Goal: Information Seeking & Learning: Check status

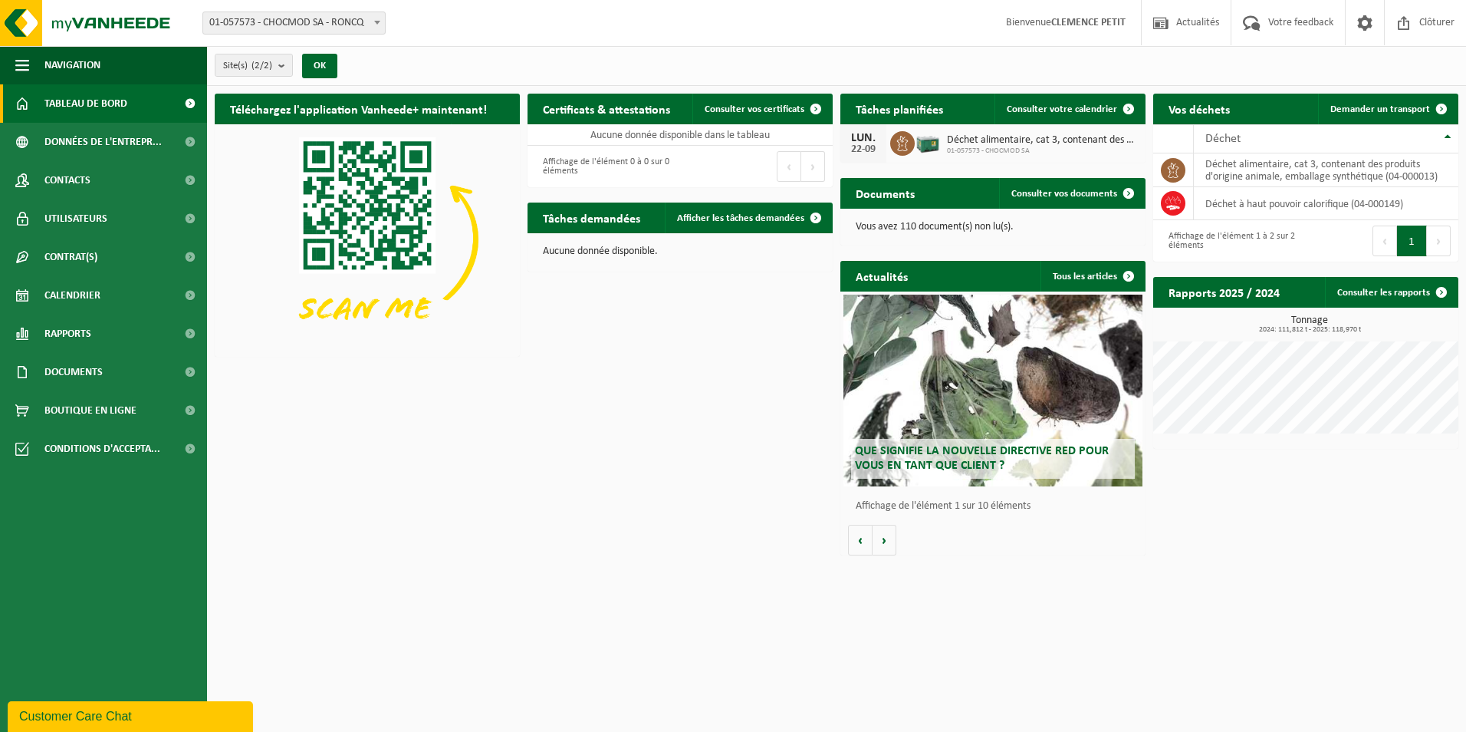
click at [344, 630] on html "Site: 01-057573 - CHOCMOD SA - RONCQ 02-010141 - CHOCMOD SA - RONCQ 01-057573 -…" at bounding box center [733, 366] width 1466 height 732
click at [91, 140] on span "Données de l'entrepr..." at bounding box center [102, 142] width 117 height 38
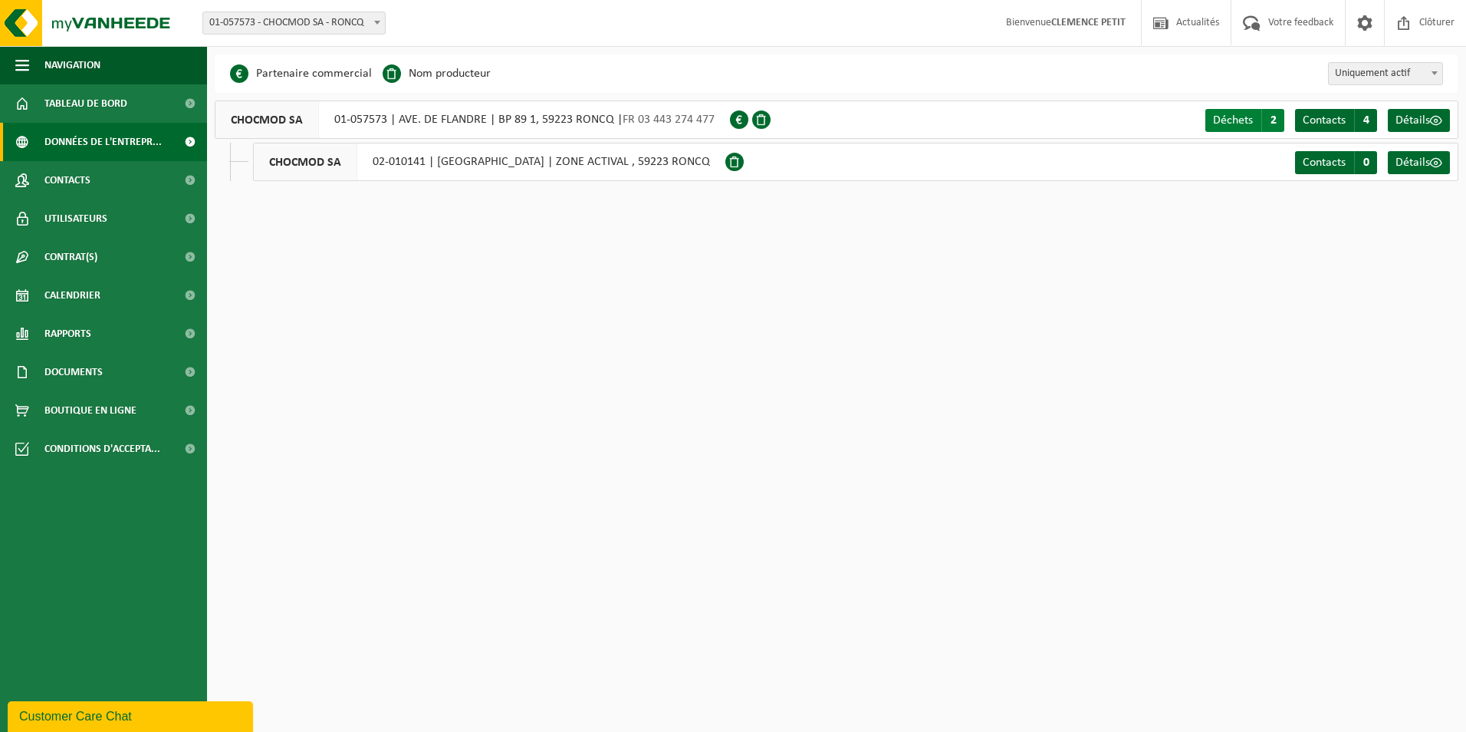
click at [1248, 120] on span "Déchets" at bounding box center [1233, 120] width 40 height 12
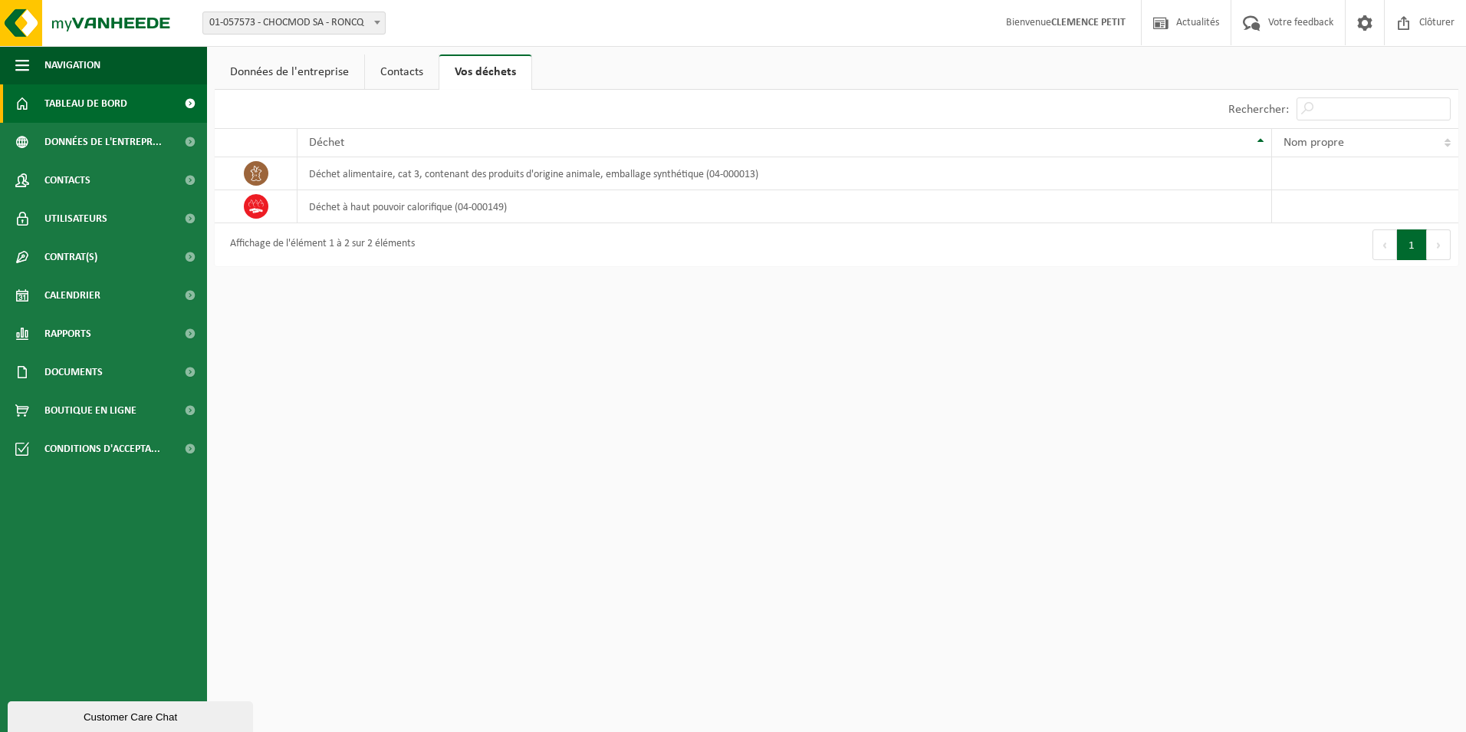
click at [106, 107] on span "Tableau de bord" at bounding box center [85, 103] width 83 height 38
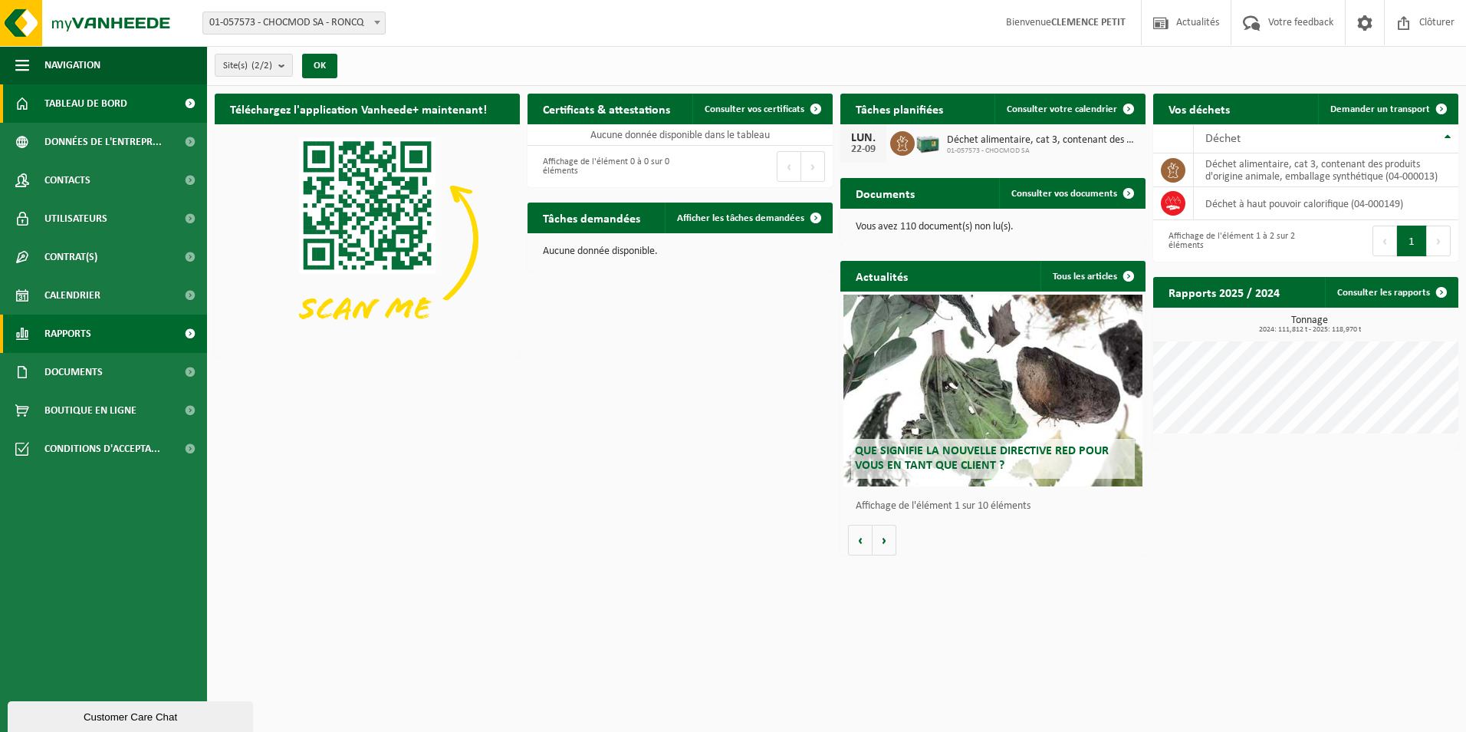
click at [76, 339] on span "Rapports" at bounding box center [67, 333] width 47 height 38
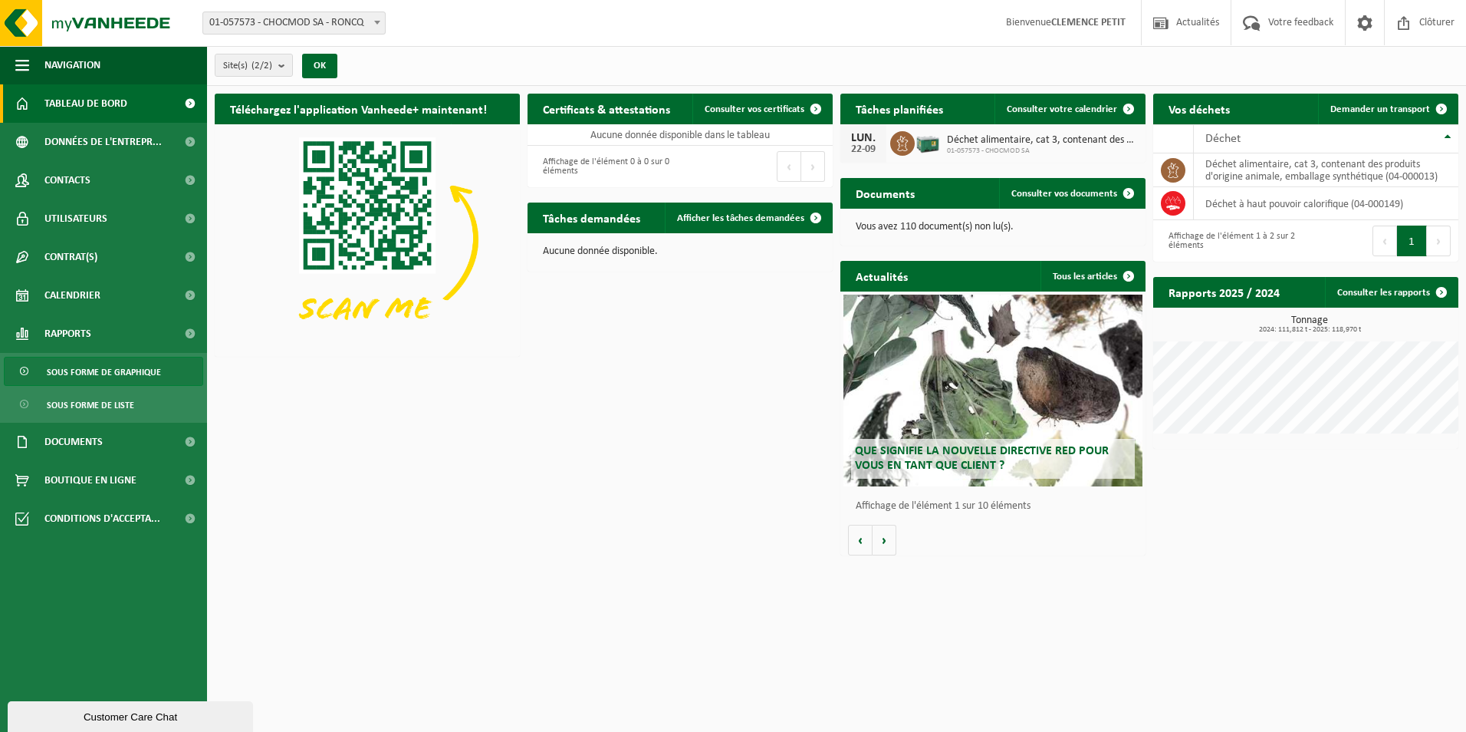
click at [98, 370] on span "Sous forme de graphique" at bounding box center [104, 371] width 114 height 29
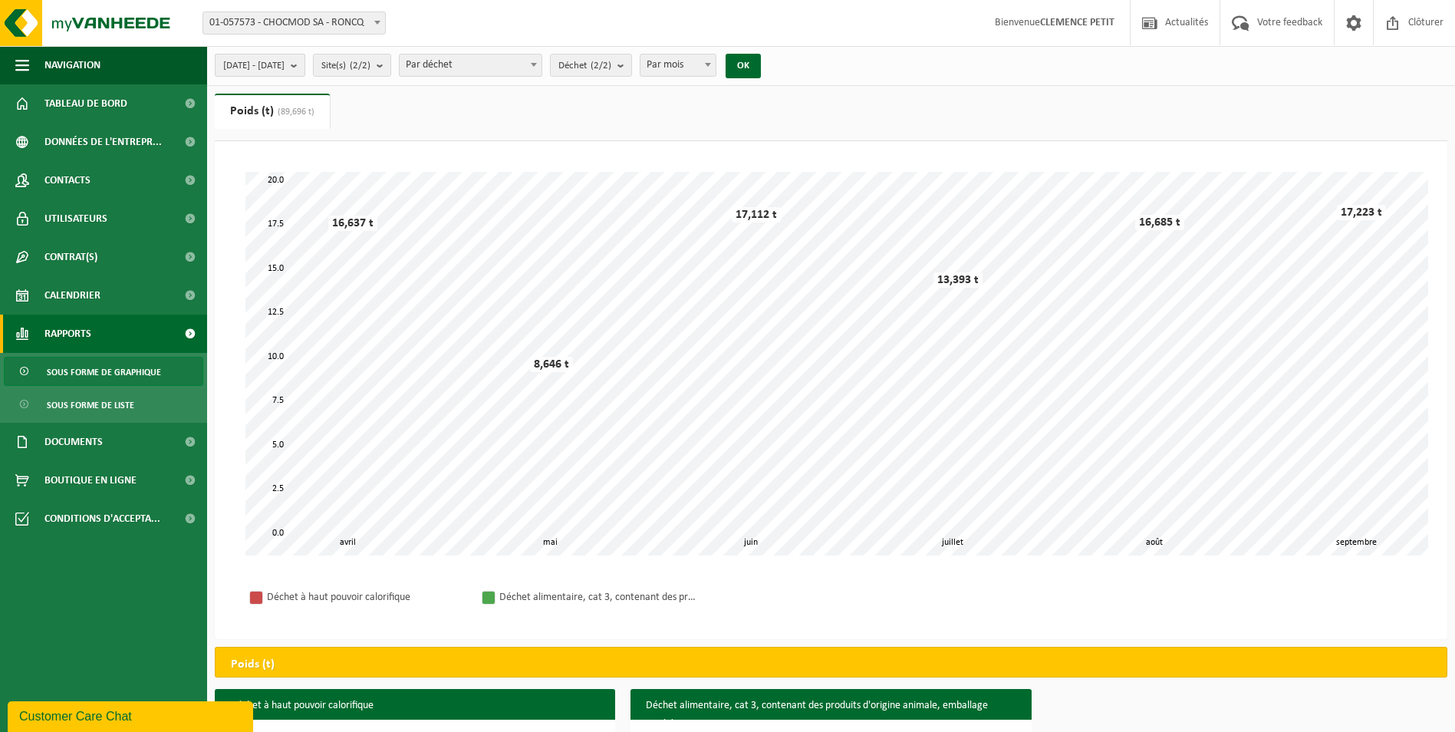
click at [304, 70] on b "submit" at bounding box center [298, 64] width 14 height 21
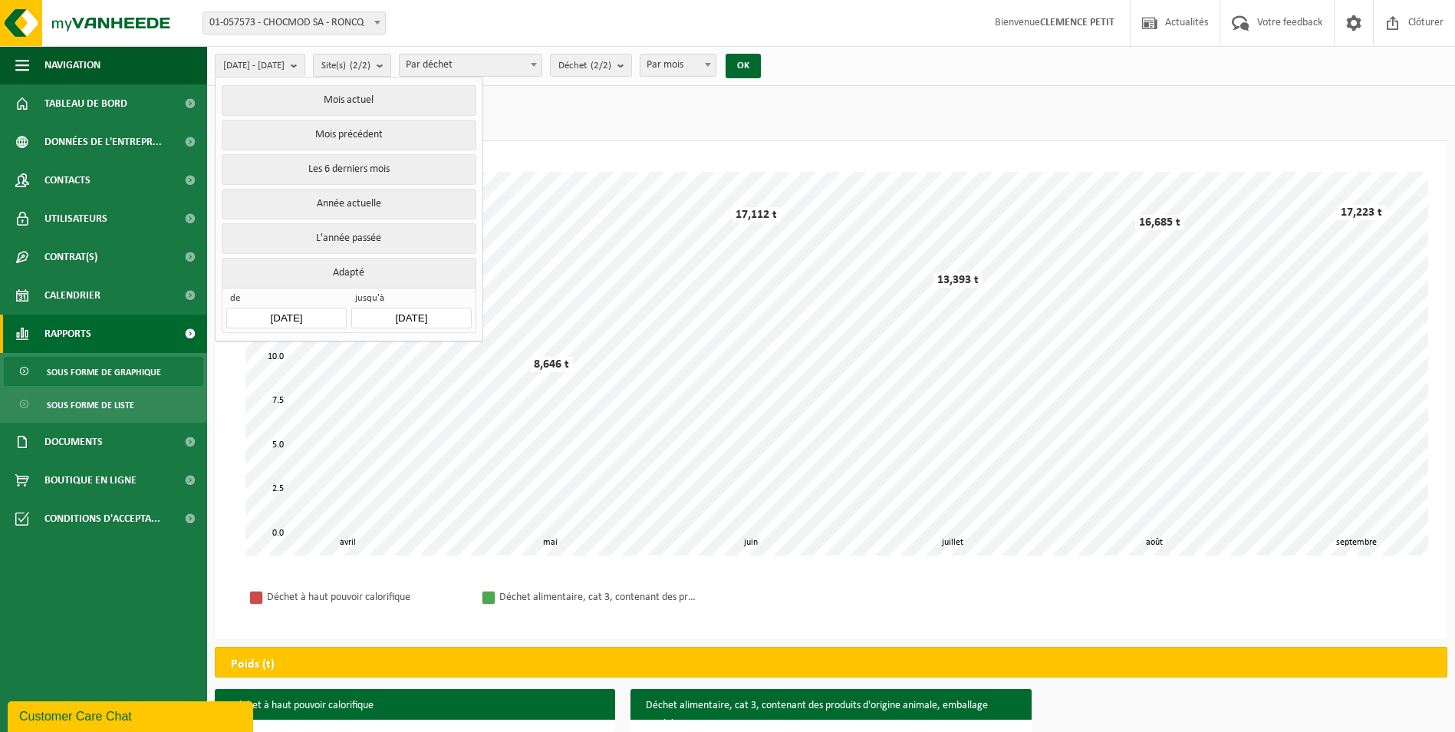
click at [280, 311] on input "[DATE]" at bounding box center [286, 318] width 120 height 21
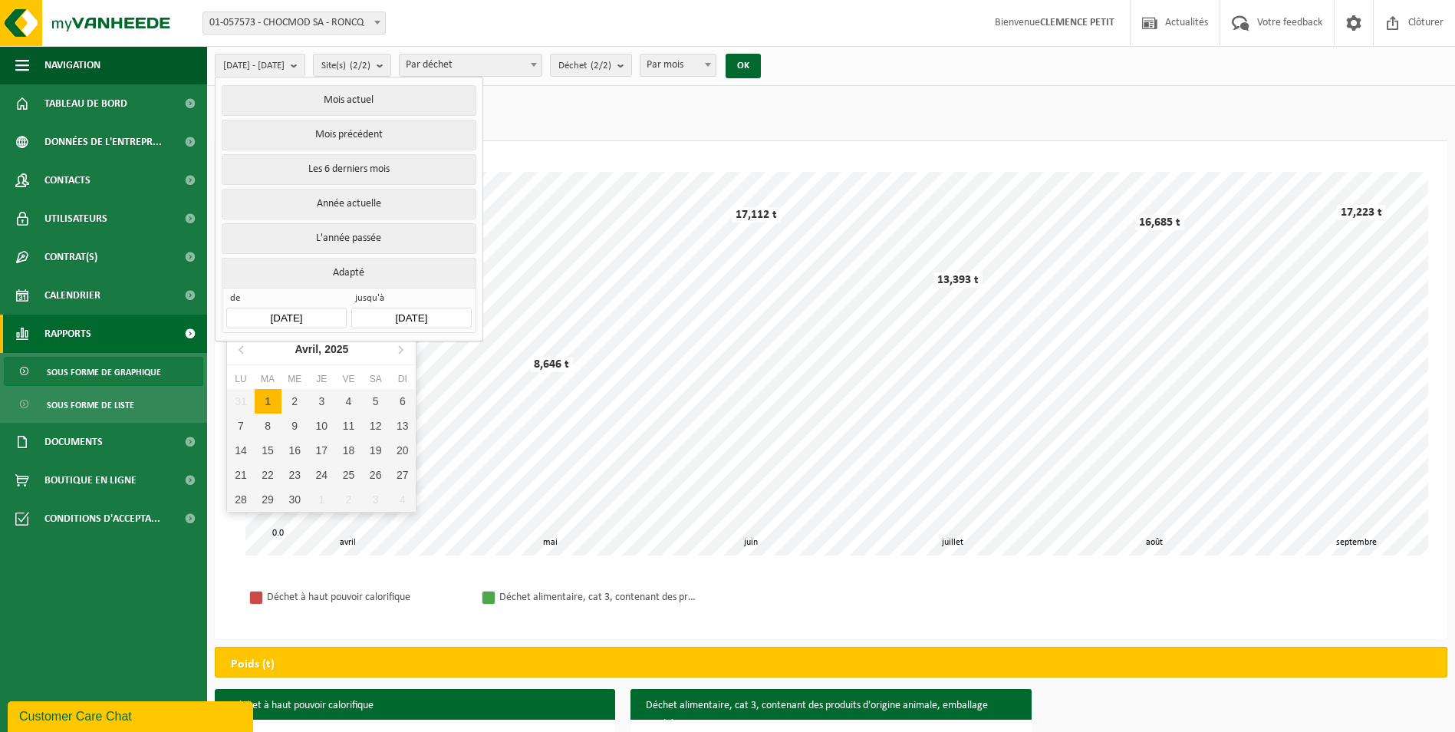
click at [985, 35] on span "Bienvenue [PERSON_NAME]" at bounding box center [1054, 22] width 150 height 45
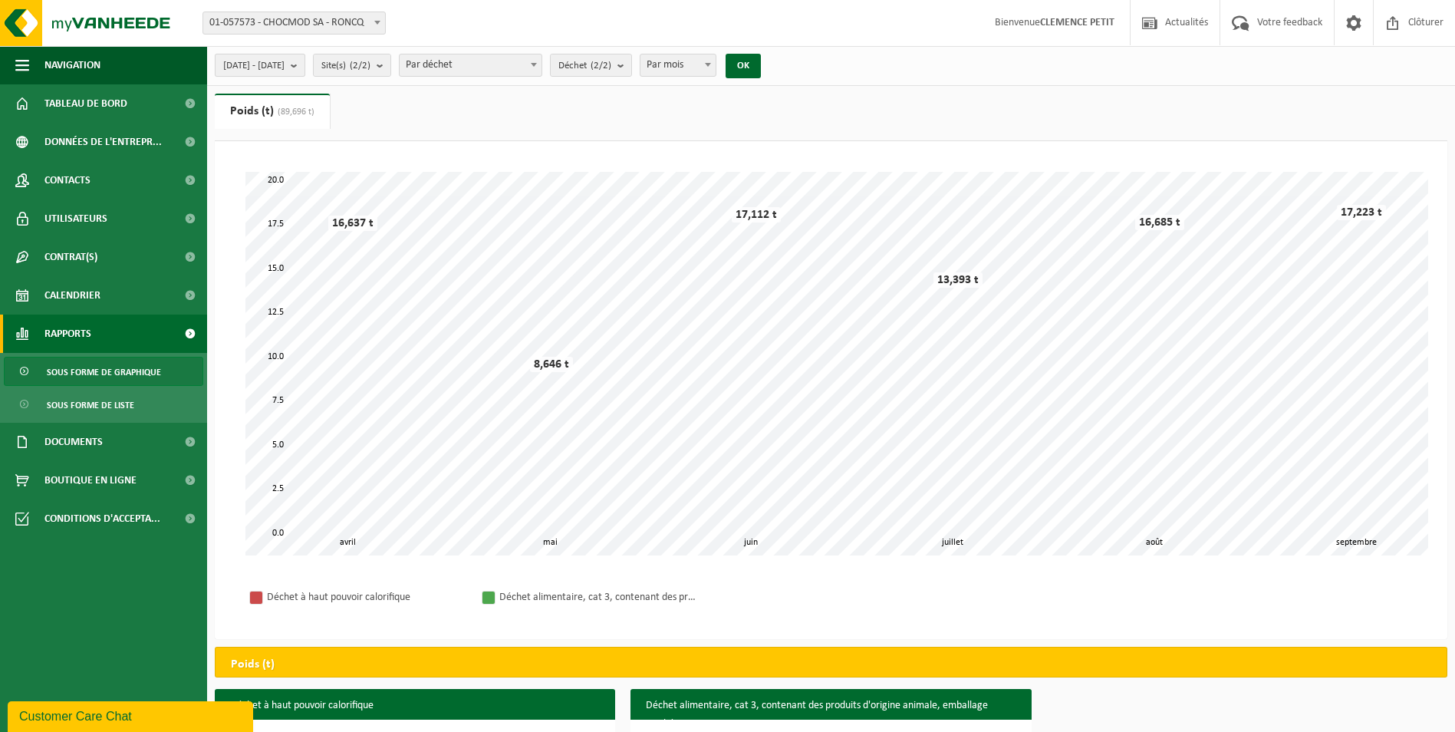
click at [304, 66] on b "submit" at bounding box center [298, 64] width 14 height 21
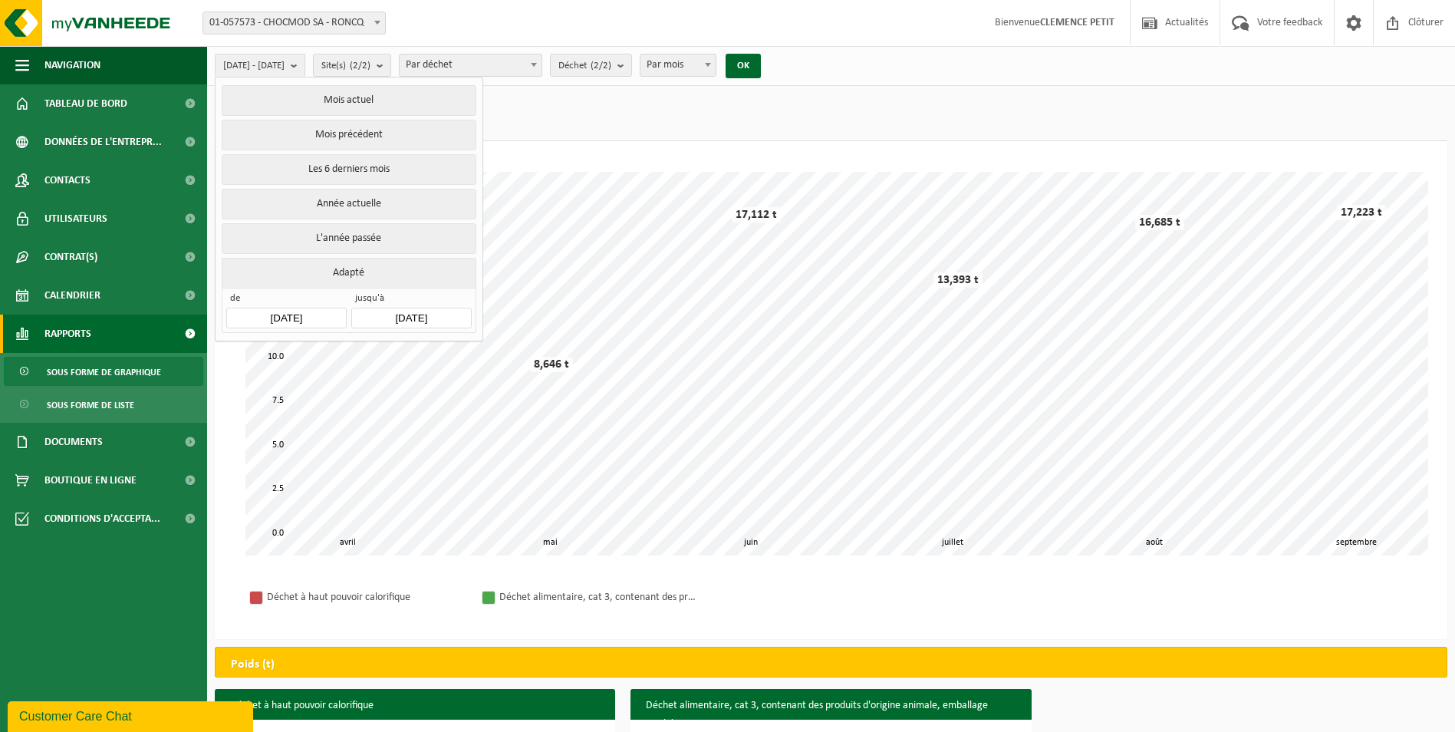
click at [294, 314] on input "[DATE]" at bounding box center [286, 318] width 120 height 21
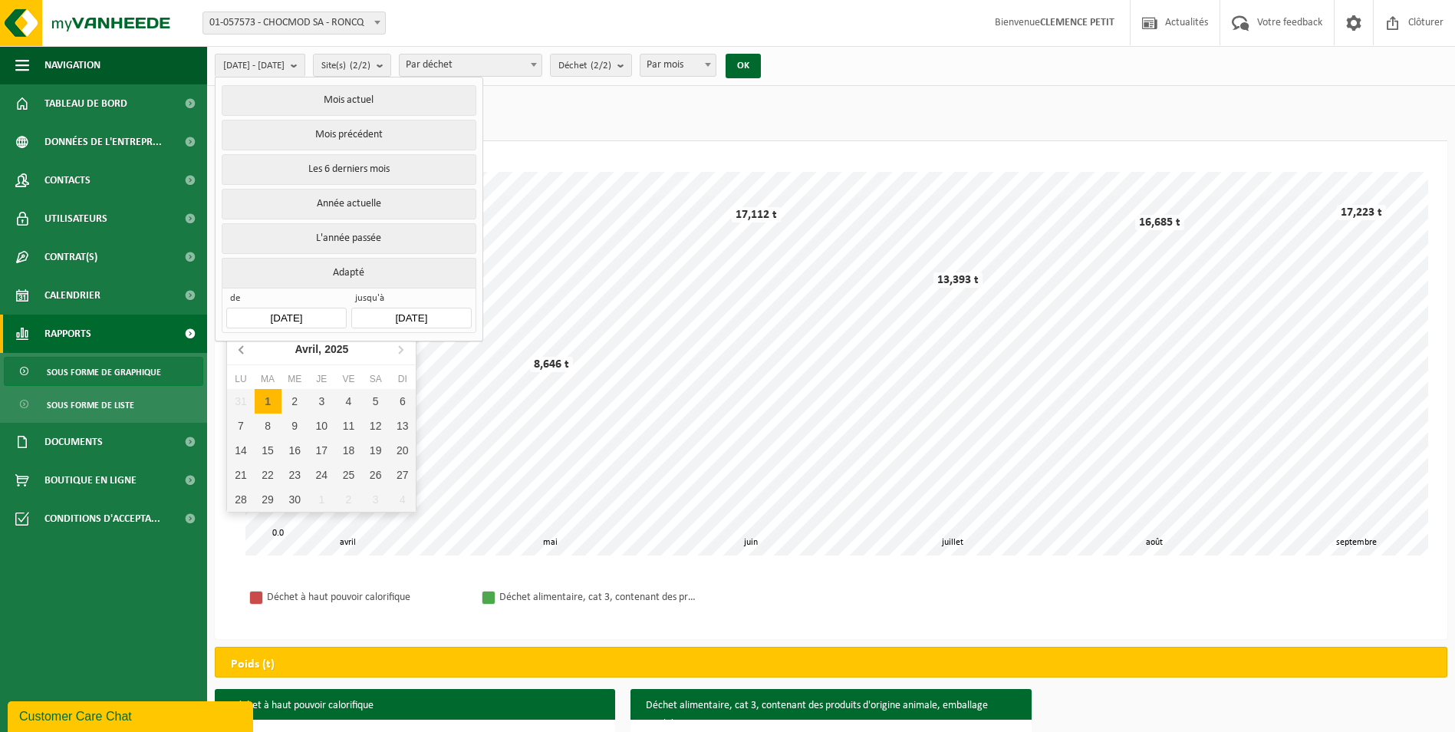
click at [244, 349] on icon at bounding box center [242, 349] width 25 height 25
click at [243, 349] on icon at bounding box center [242, 349] width 25 height 25
click at [296, 400] on div "1" at bounding box center [294, 401] width 27 height 25
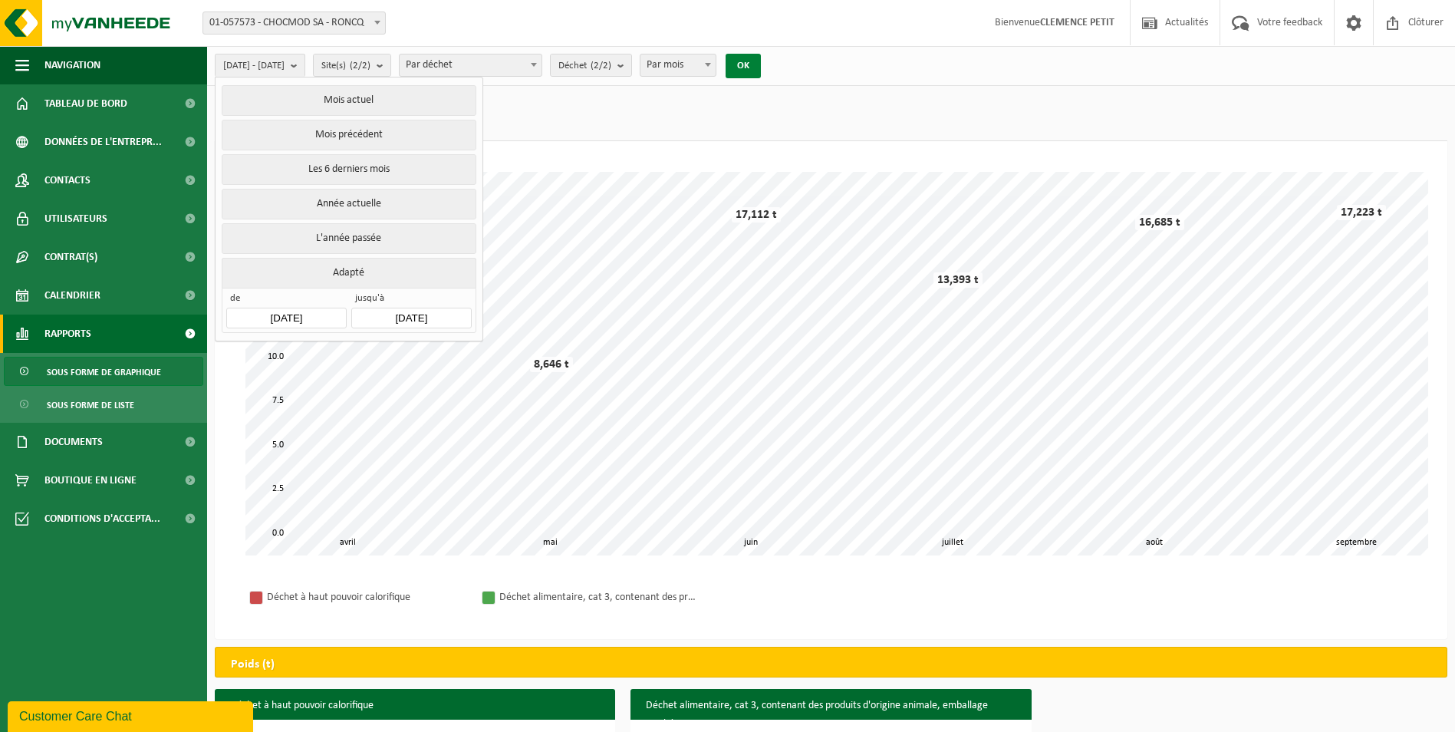
click at [761, 68] on button "OK" at bounding box center [742, 66] width 35 height 25
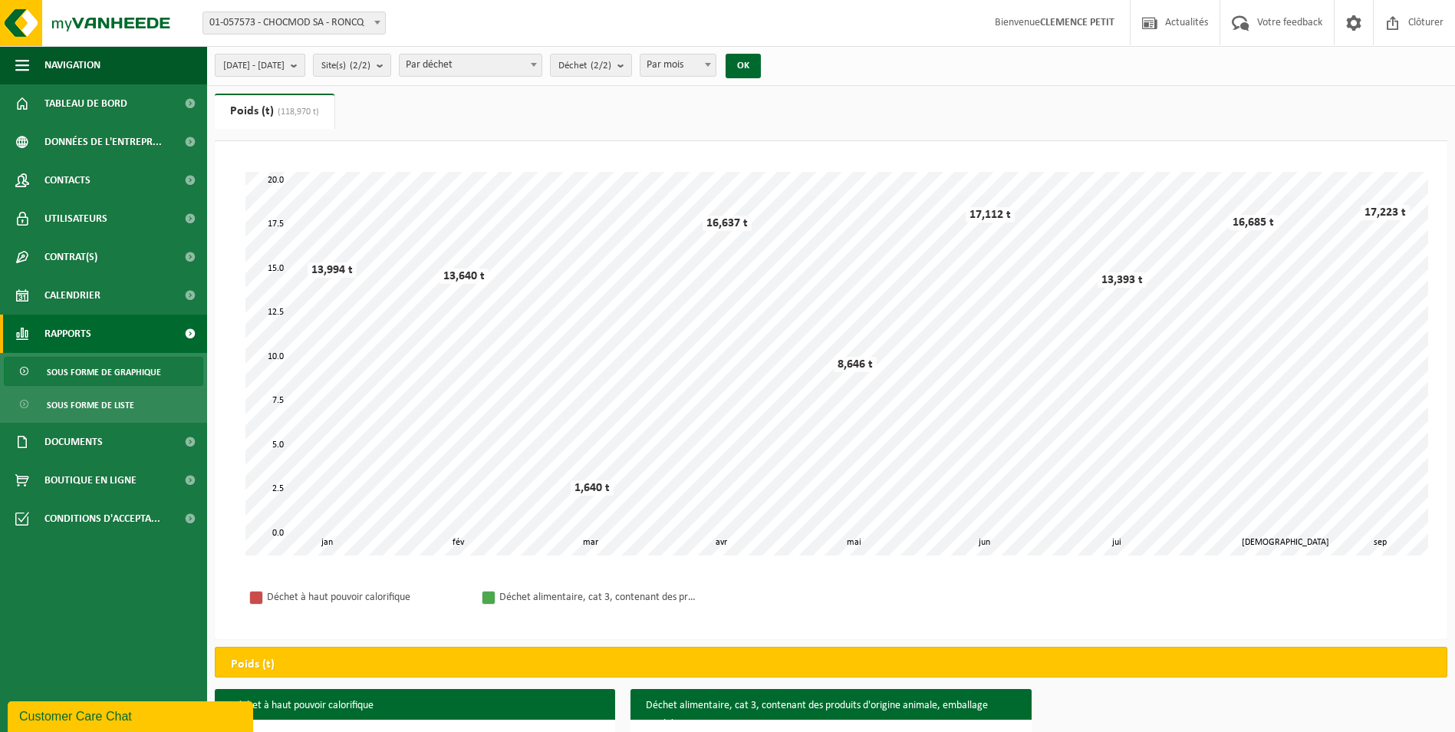
click at [285, 67] on span "[DATE] - [DATE]" at bounding box center [253, 65] width 61 height 23
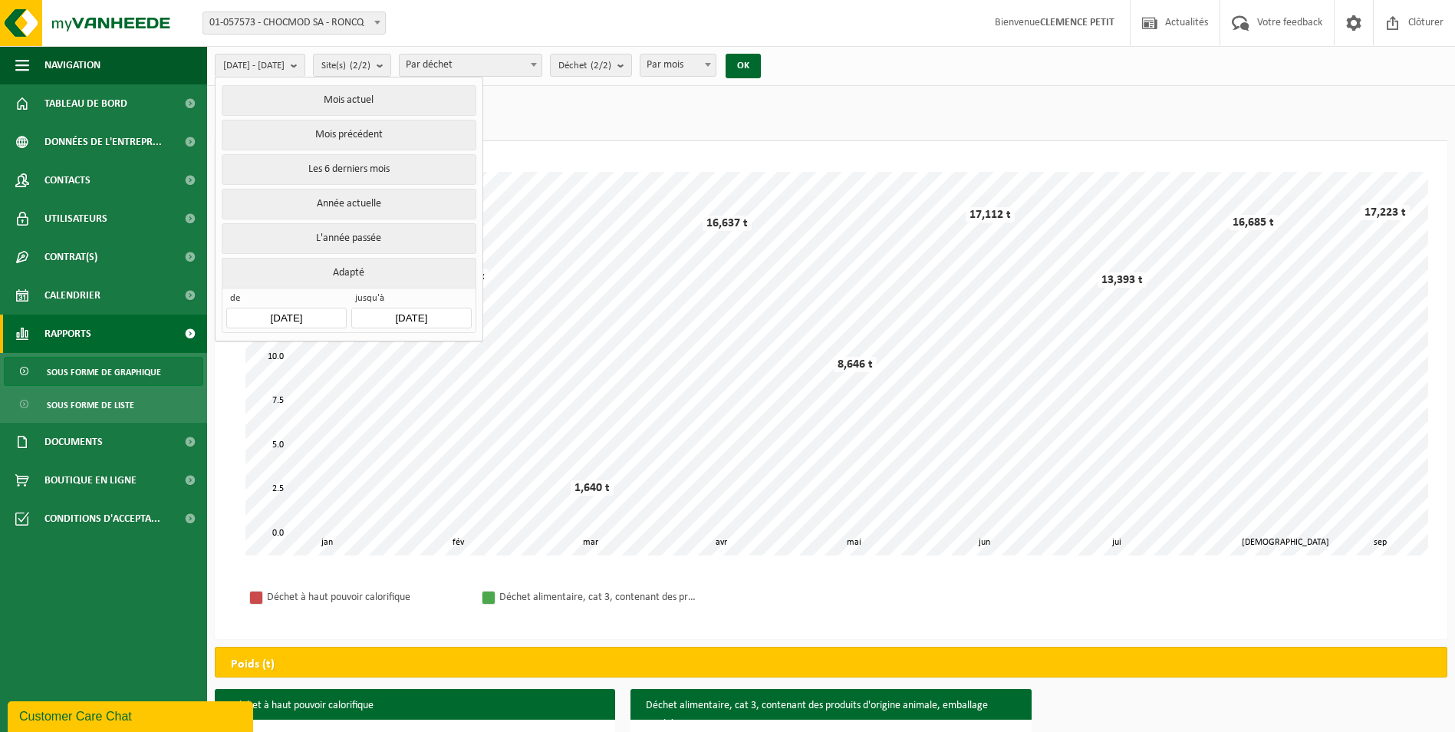
click at [285, 309] on input "[DATE]" at bounding box center [286, 318] width 120 height 21
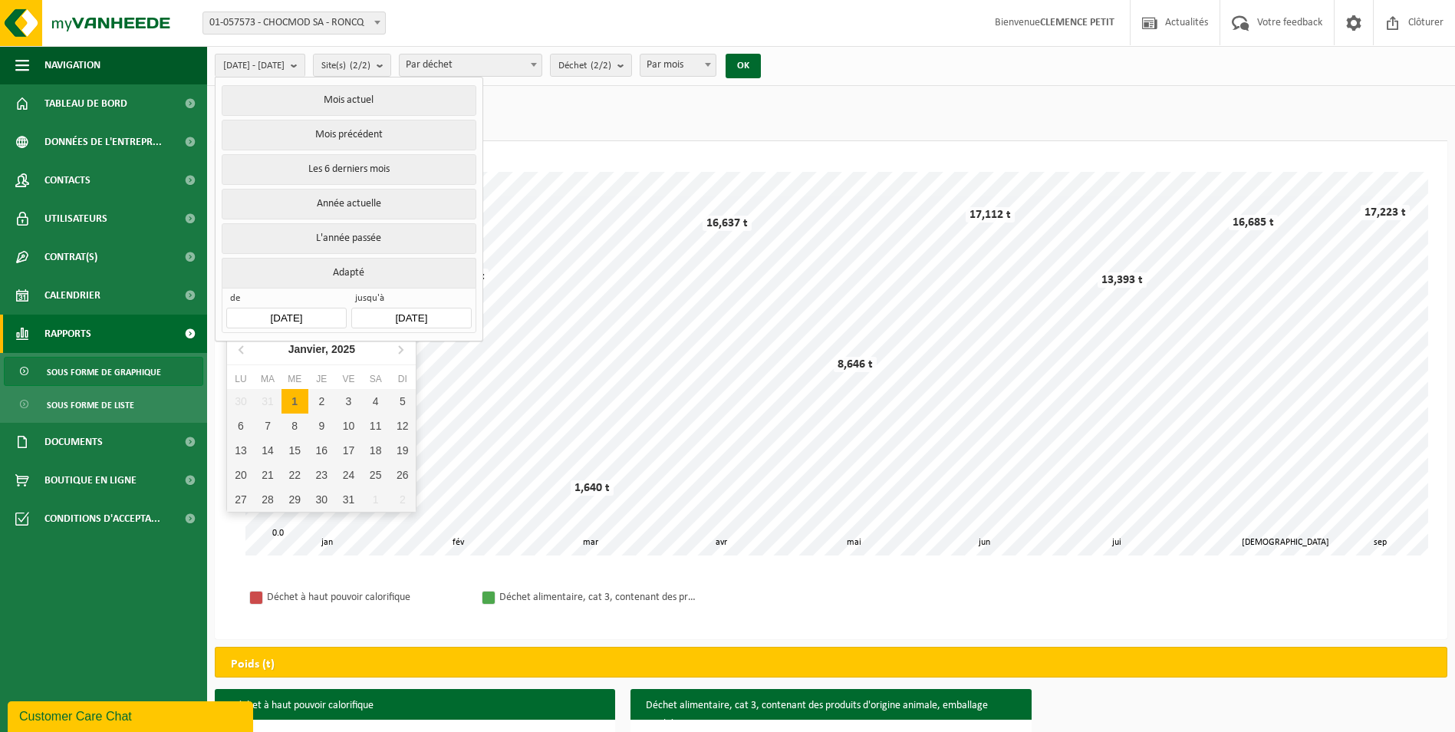
click at [277, 315] on input "[DATE]" at bounding box center [286, 318] width 120 height 21
click at [275, 311] on input "[DATE]" at bounding box center [286, 318] width 120 height 21
click at [242, 350] on icon at bounding box center [242, 349] width 25 height 25
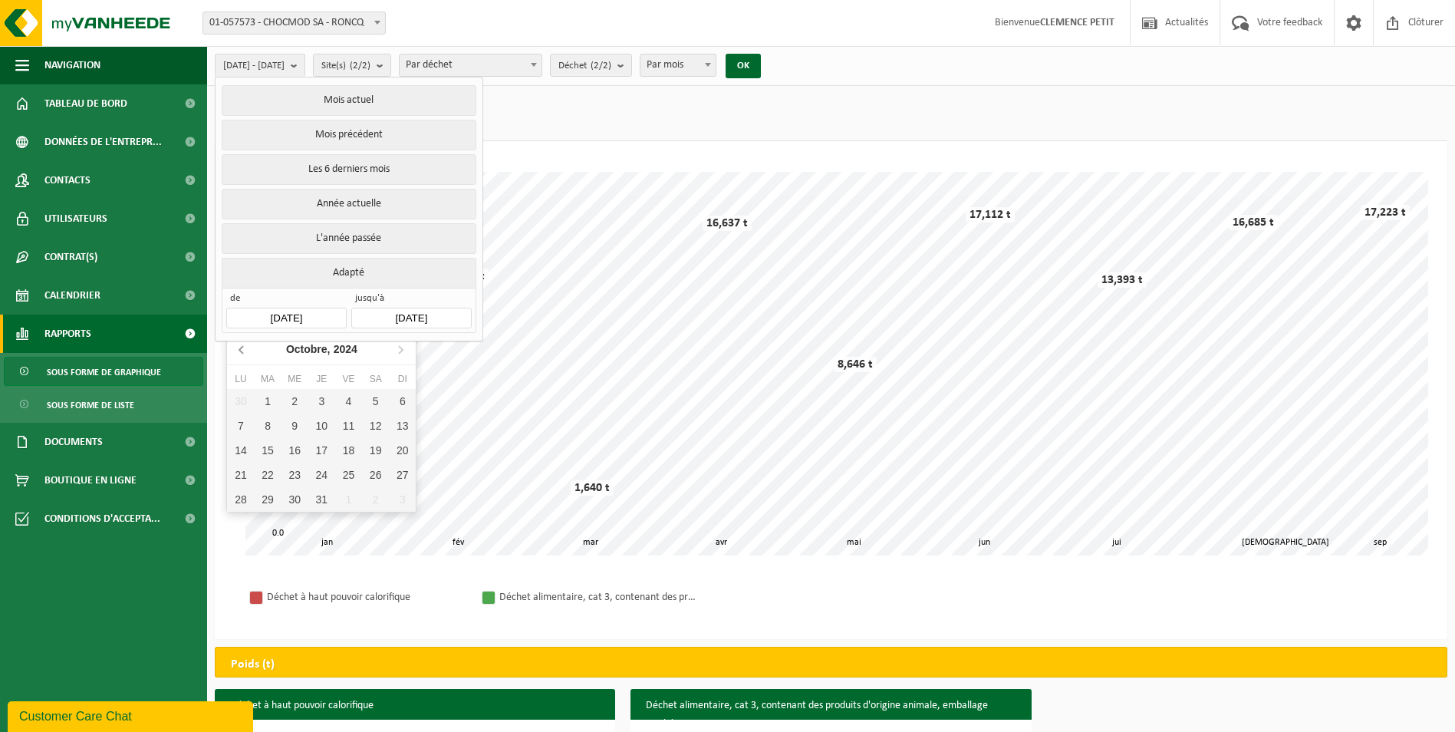
click at [242, 350] on icon at bounding box center [242, 349] width 25 height 25
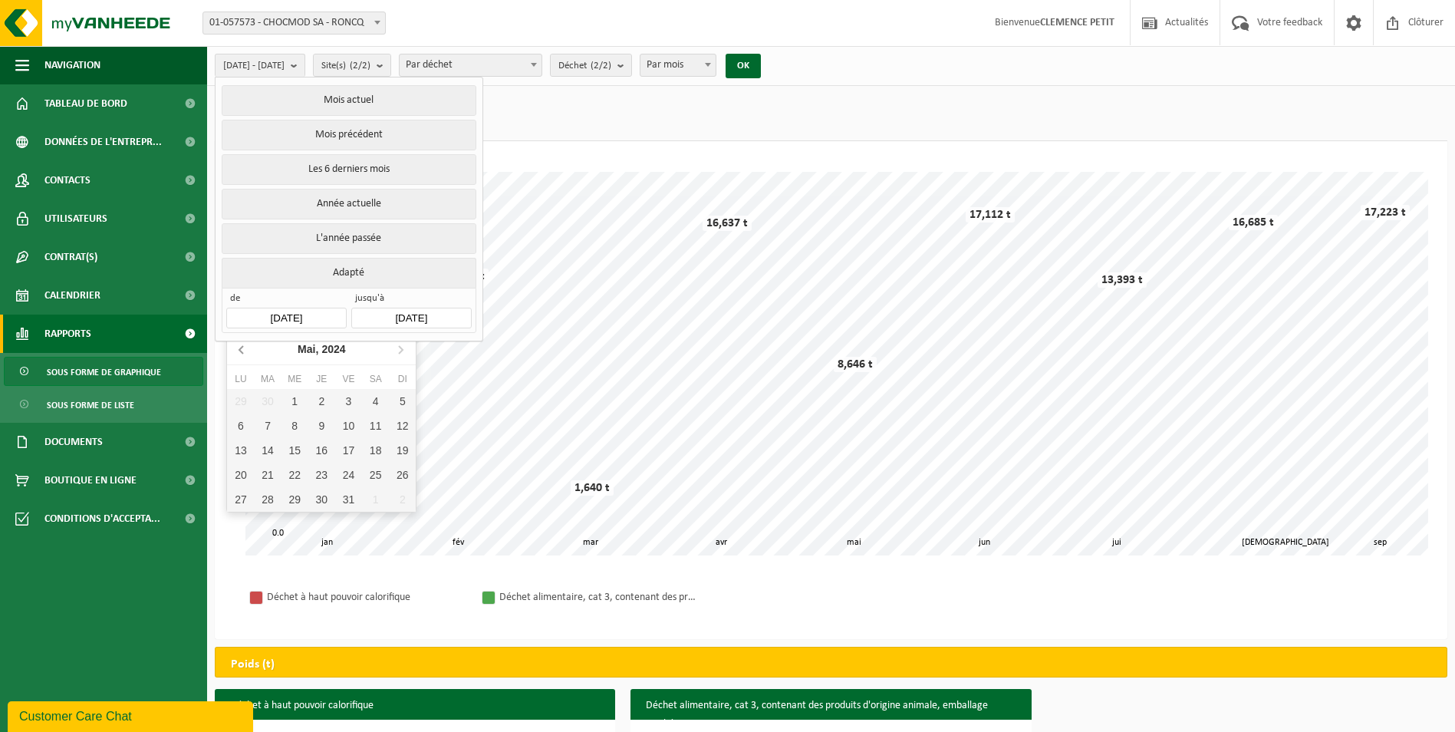
click at [242, 350] on icon at bounding box center [242, 349] width 25 height 25
click at [245, 397] on div "1" at bounding box center [240, 401] width 27 height 25
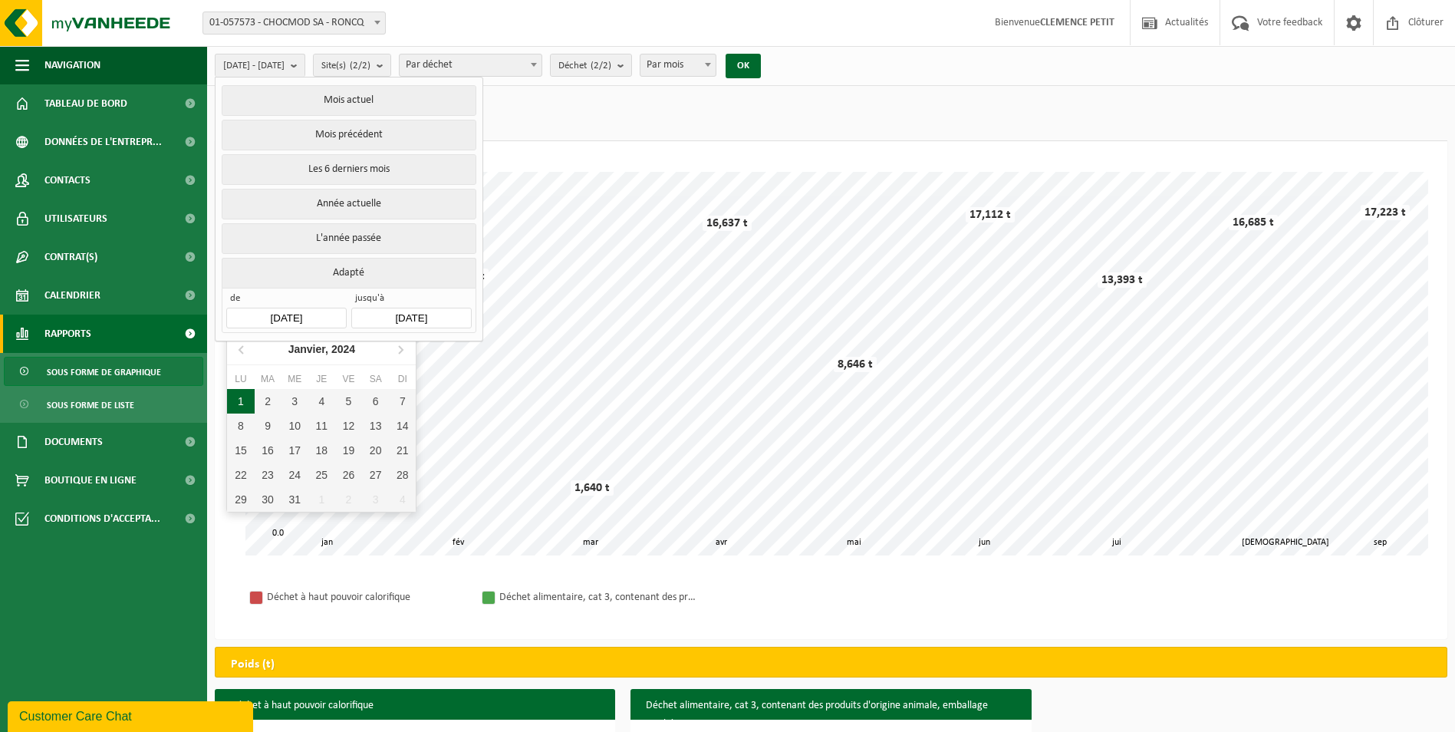
type input "[DATE]"
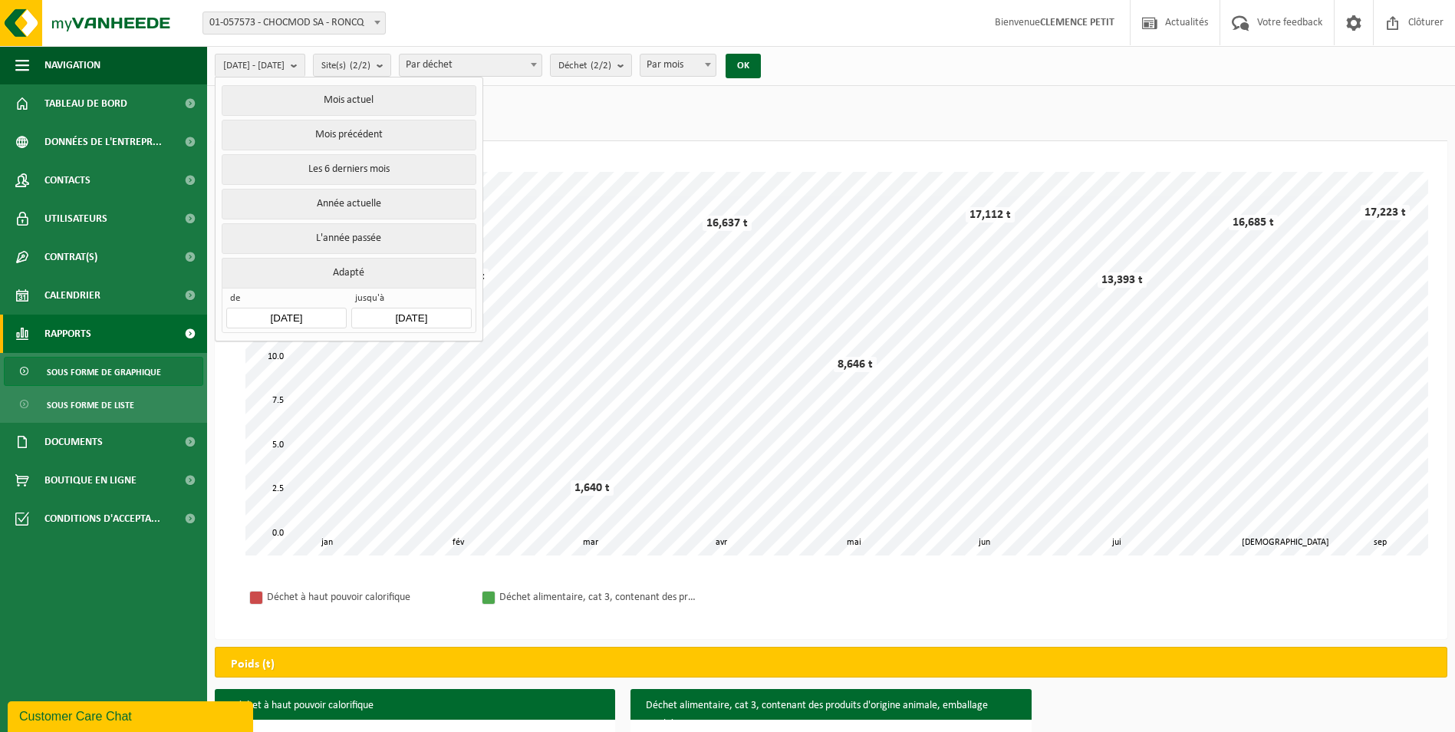
click at [458, 310] on input "[DATE]" at bounding box center [411, 318] width 120 height 21
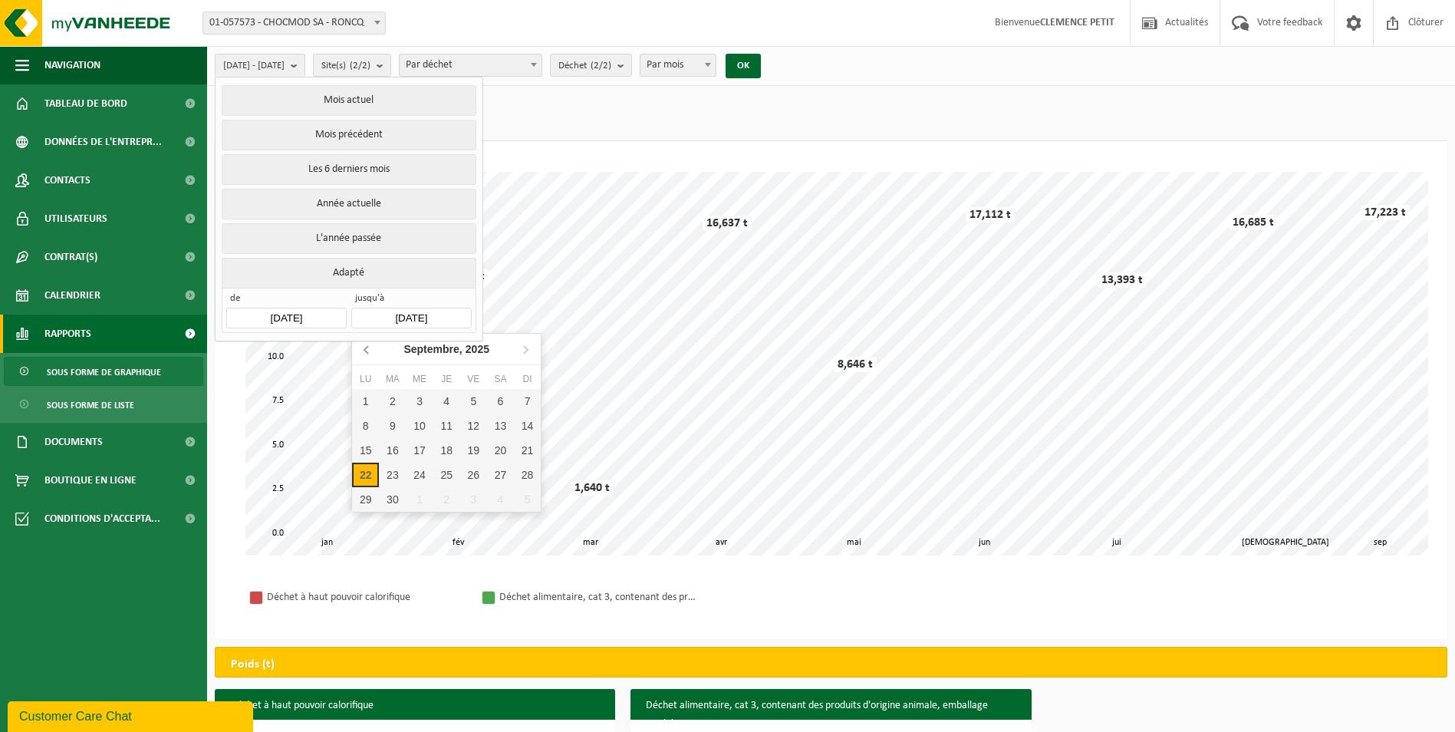
click at [369, 350] on icon at bounding box center [367, 349] width 25 height 25
click at [368, 350] on icon at bounding box center [367, 349] width 25 height 25
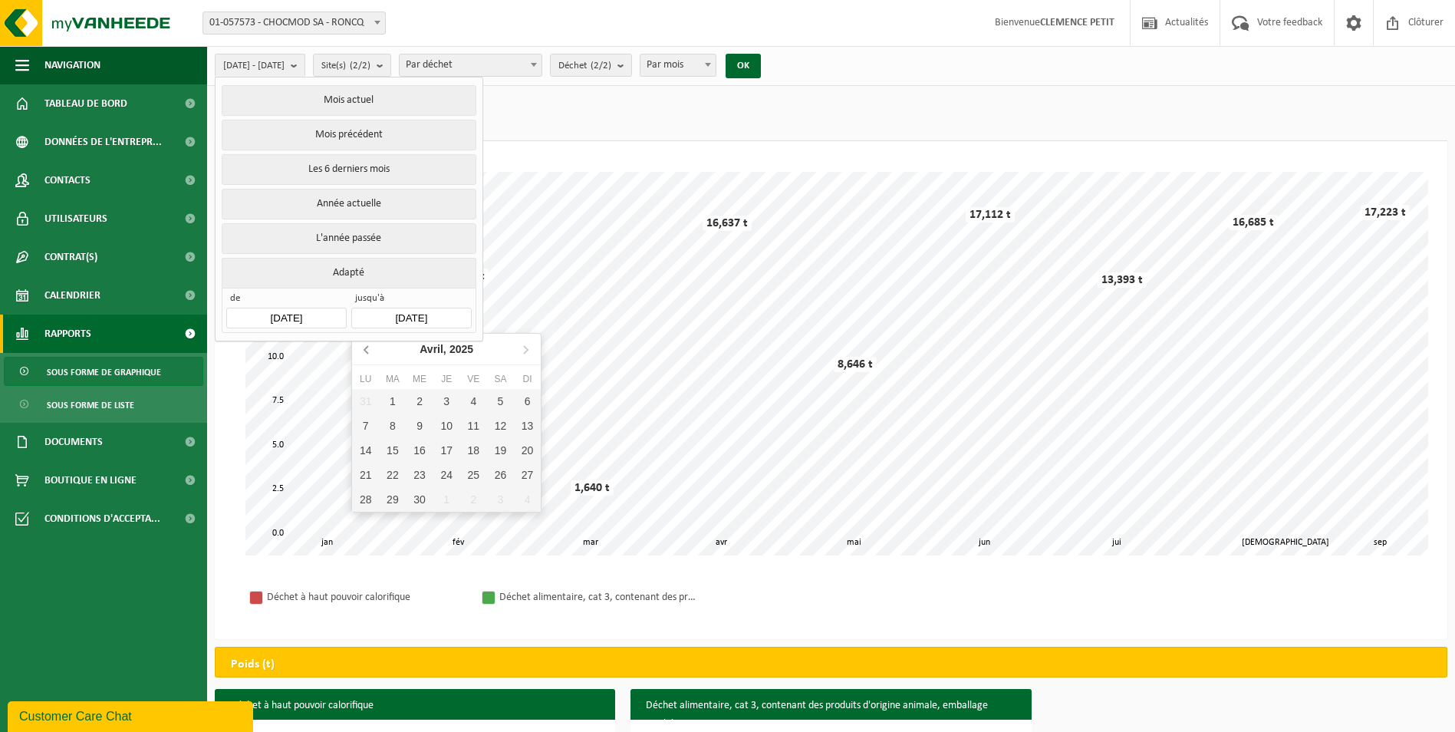
click at [368, 350] on icon at bounding box center [367, 349] width 25 height 25
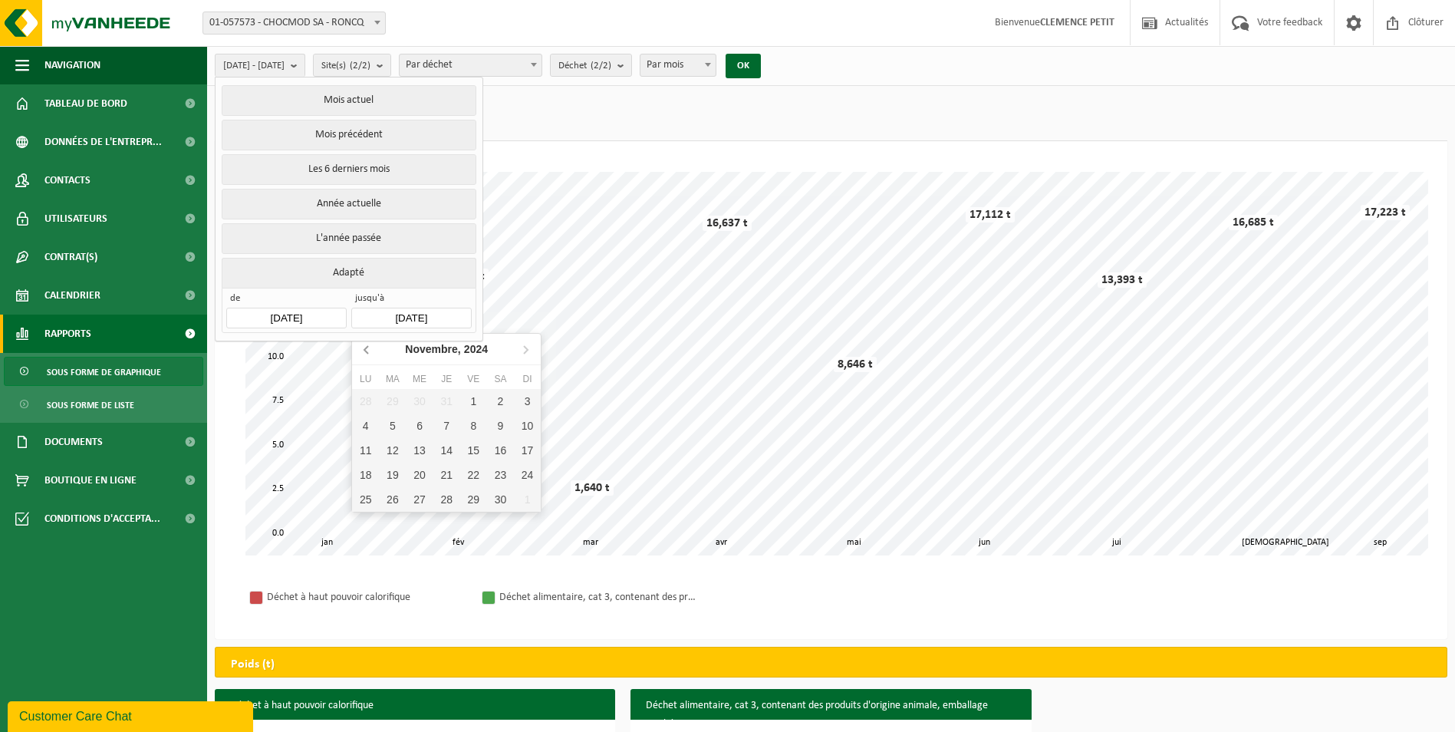
click at [368, 350] on icon at bounding box center [367, 349] width 25 height 25
click at [363, 521] on div "30" at bounding box center [365, 523] width 27 height 25
type input "[DATE]"
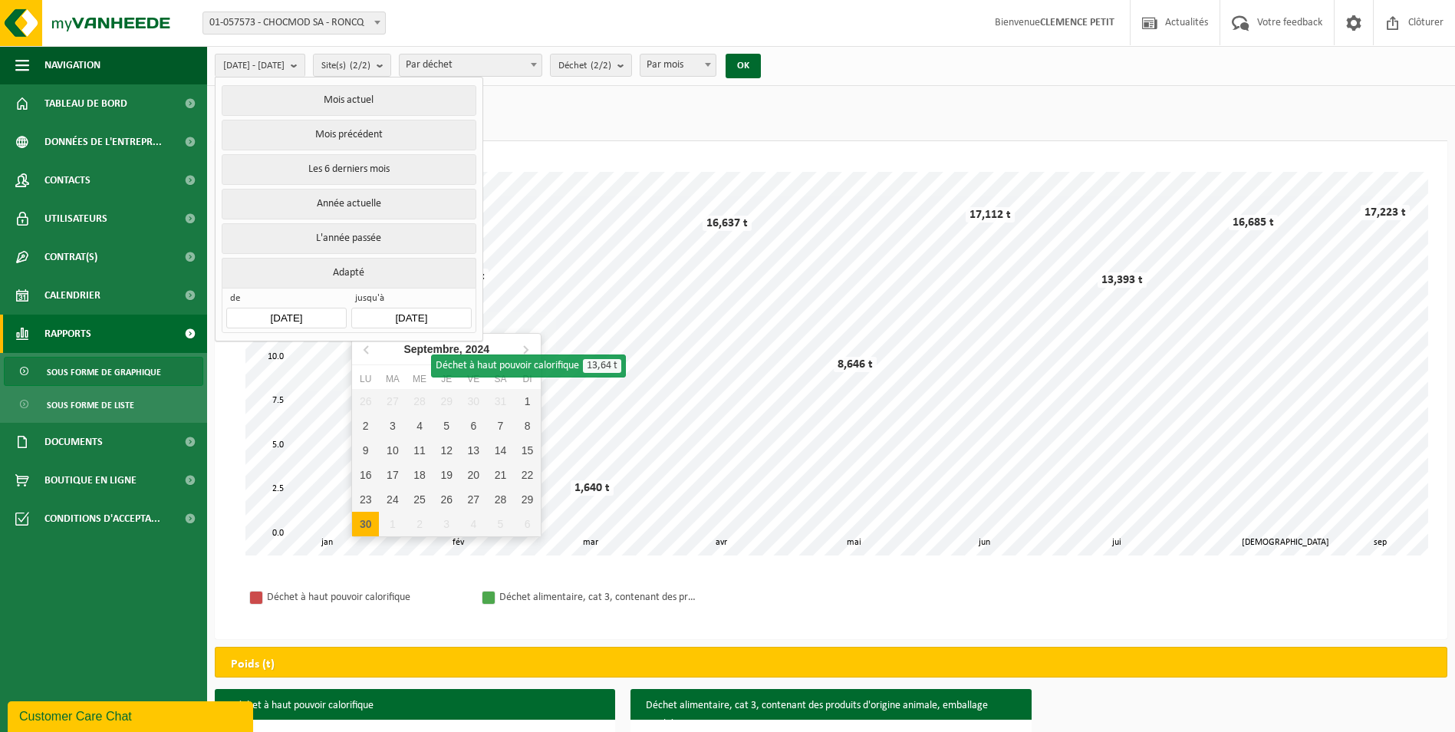
click at [440, 312] on input "[DATE]" at bounding box center [411, 318] width 120 height 21
click at [527, 475] on div "22" at bounding box center [527, 474] width 27 height 25
type input "[DATE]"
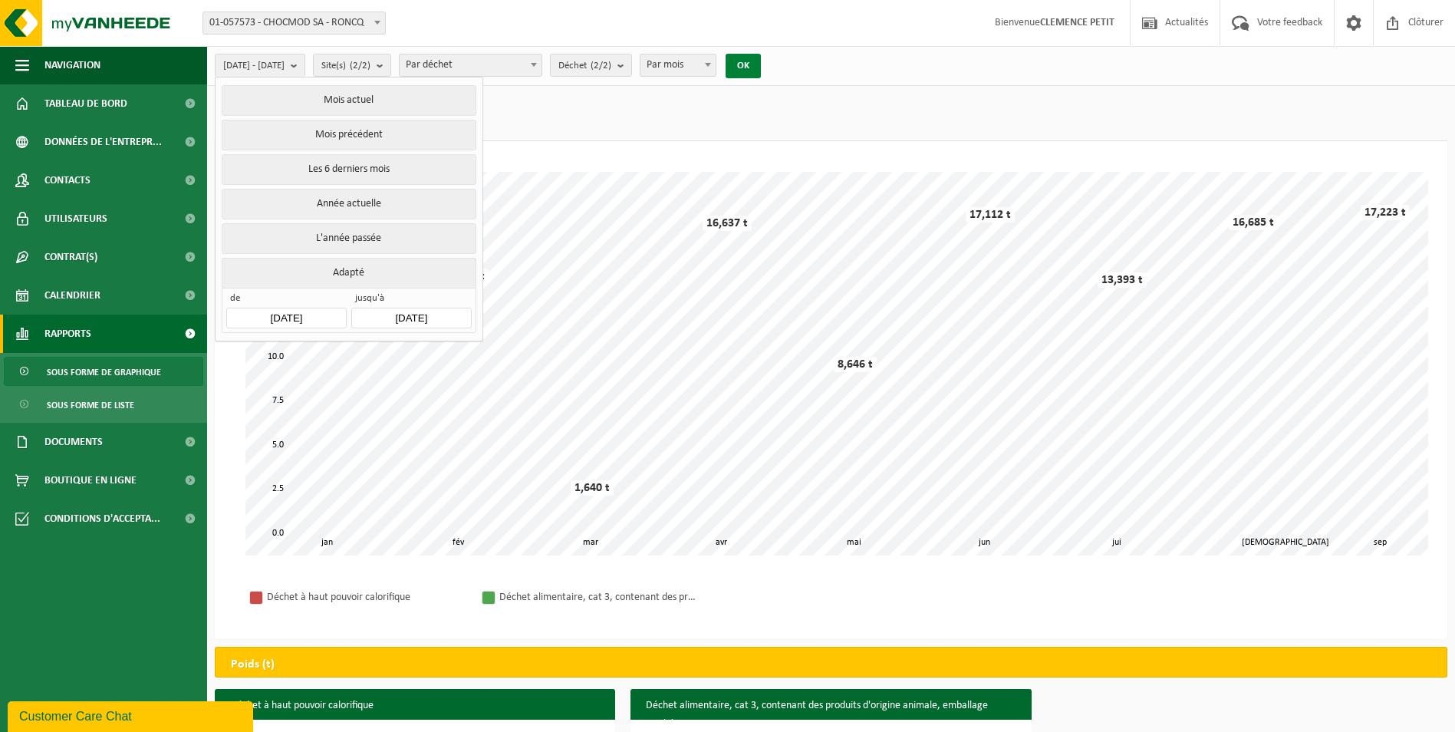
click at [761, 58] on button "OK" at bounding box center [742, 66] width 35 height 25
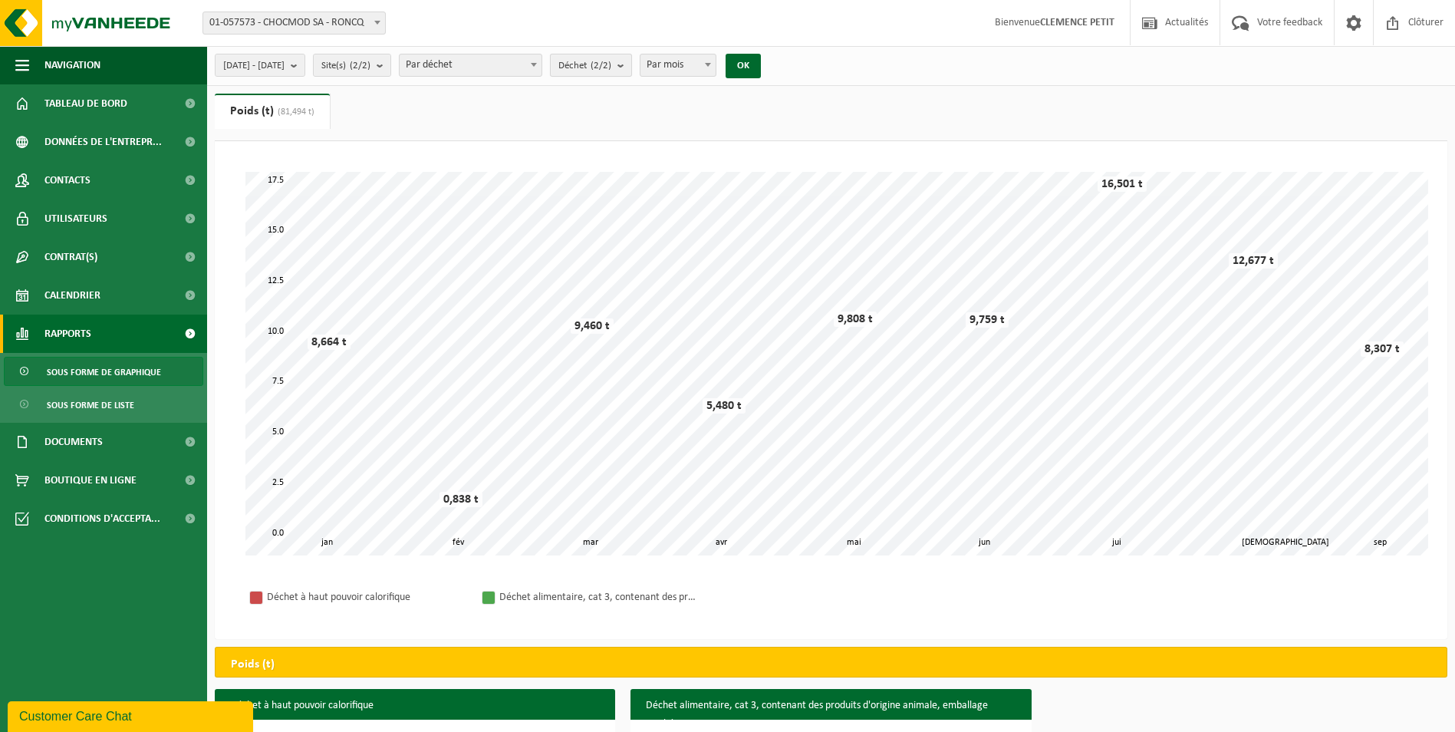
click at [631, 64] on b "submit" at bounding box center [624, 64] width 14 height 21
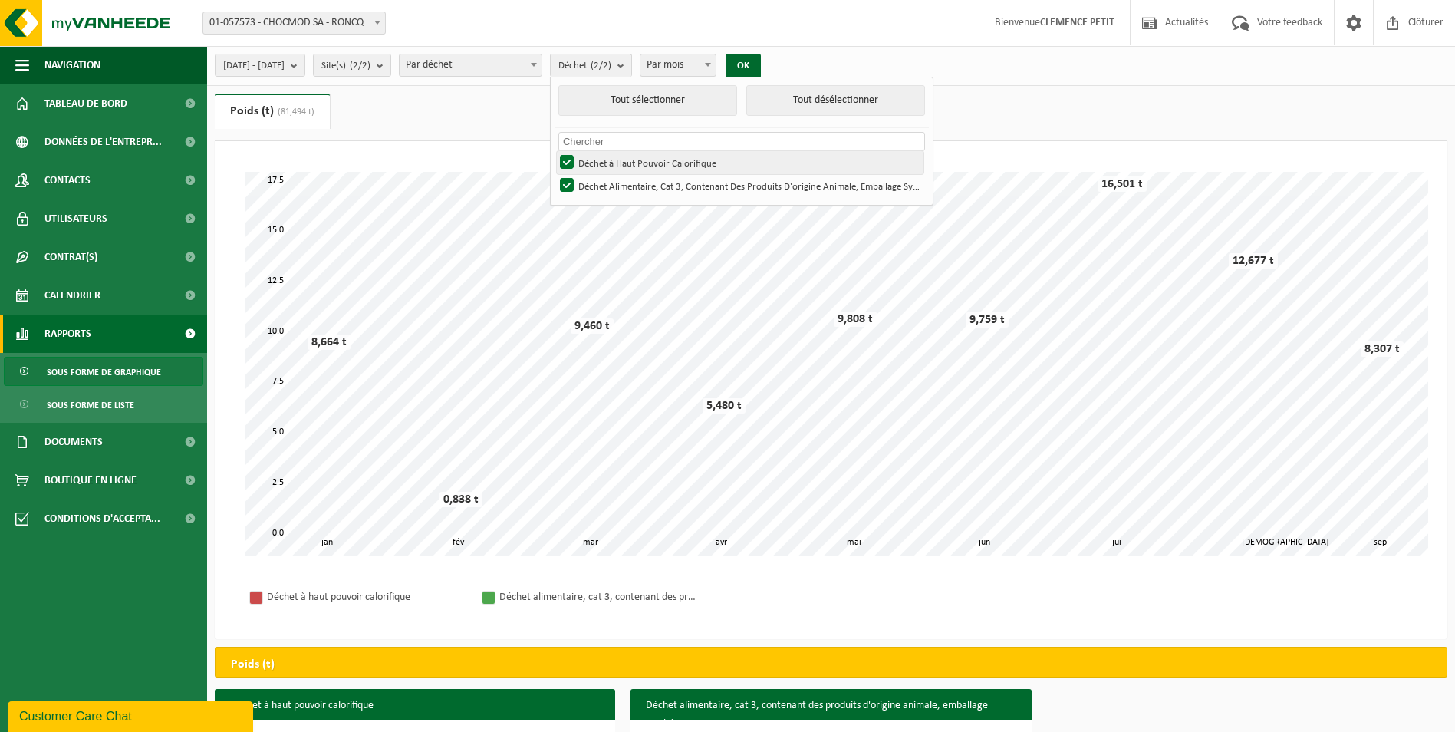
click at [656, 158] on label "Déchet à Haut Pouvoir Calorifique" at bounding box center [740, 162] width 367 height 23
click at [554, 151] on input "Déchet à Haut Pouvoir Calorifique" at bounding box center [554, 150] width 1 height 1
checkbox input "false"
click at [761, 59] on button "OK" at bounding box center [742, 66] width 35 height 25
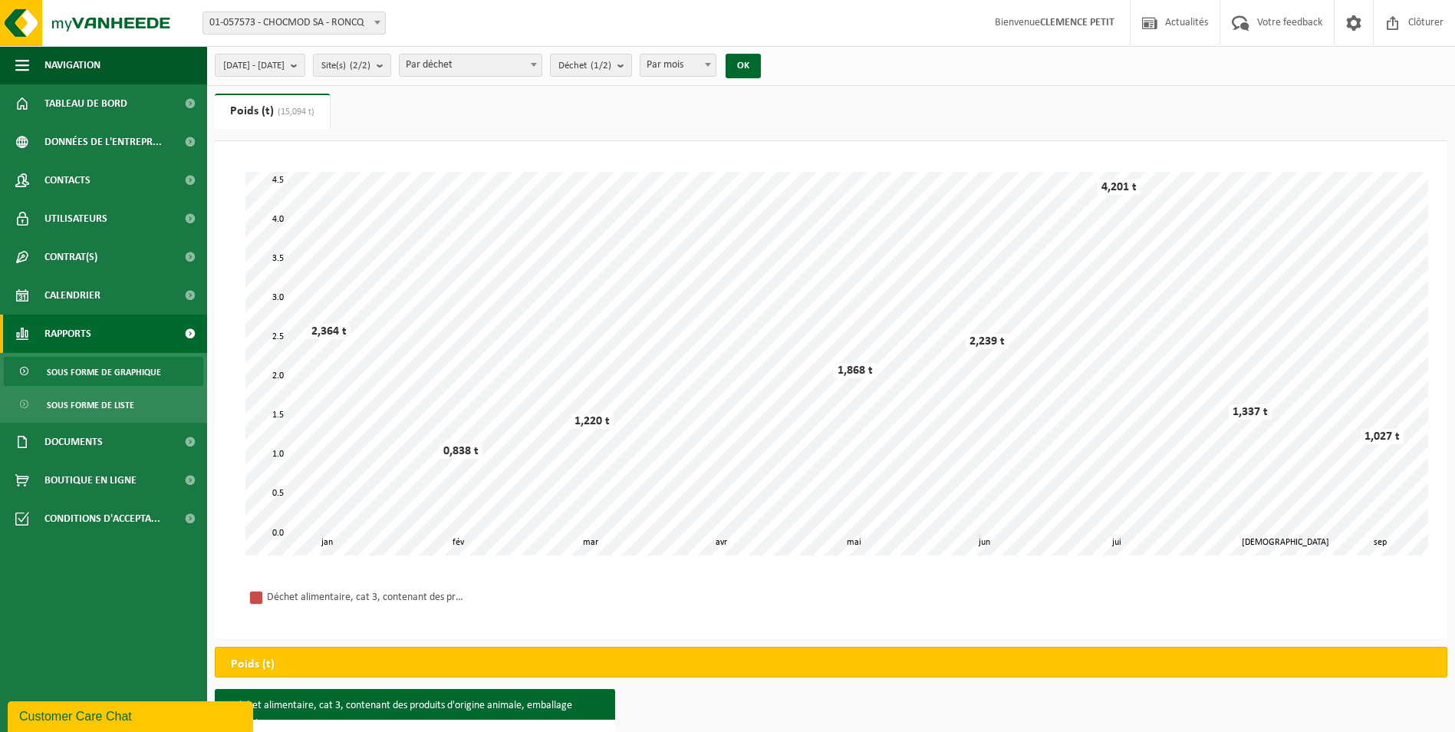
click at [715, 67] on span at bounding box center [707, 64] width 15 height 20
click at [712, 140] on span "Par semaine Par mois Par an" at bounding box center [718, 110] width 75 height 66
click at [761, 61] on button "OK" at bounding box center [742, 66] width 35 height 25
click at [711, 64] on b at bounding box center [708, 65] width 6 height 4
click at [761, 64] on button "OK" at bounding box center [742, 66] width 35 height 25
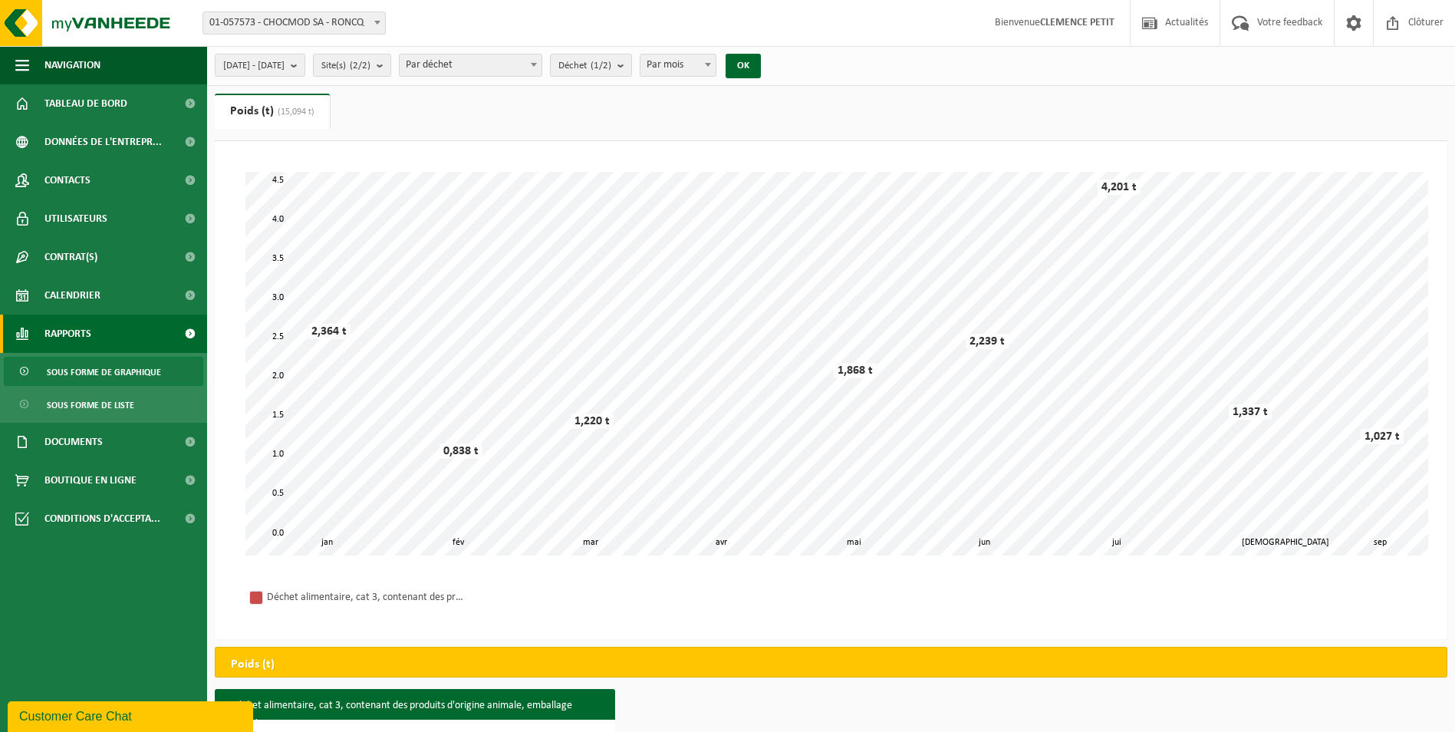
click at [715, 67] on span "Par mois" at bounding box center [677, 64] width 75 height 21
click at [715, 66] on span "Par mois" at bounding box center [677, 64] width 75 height 21
select select "3"
click at [761, 59] on button "OK" at bounding box center [742, 66] width 35 height 25
click at [837, 209] on div "15,094 t" at bounding box center [858, 212] width 49 height 15
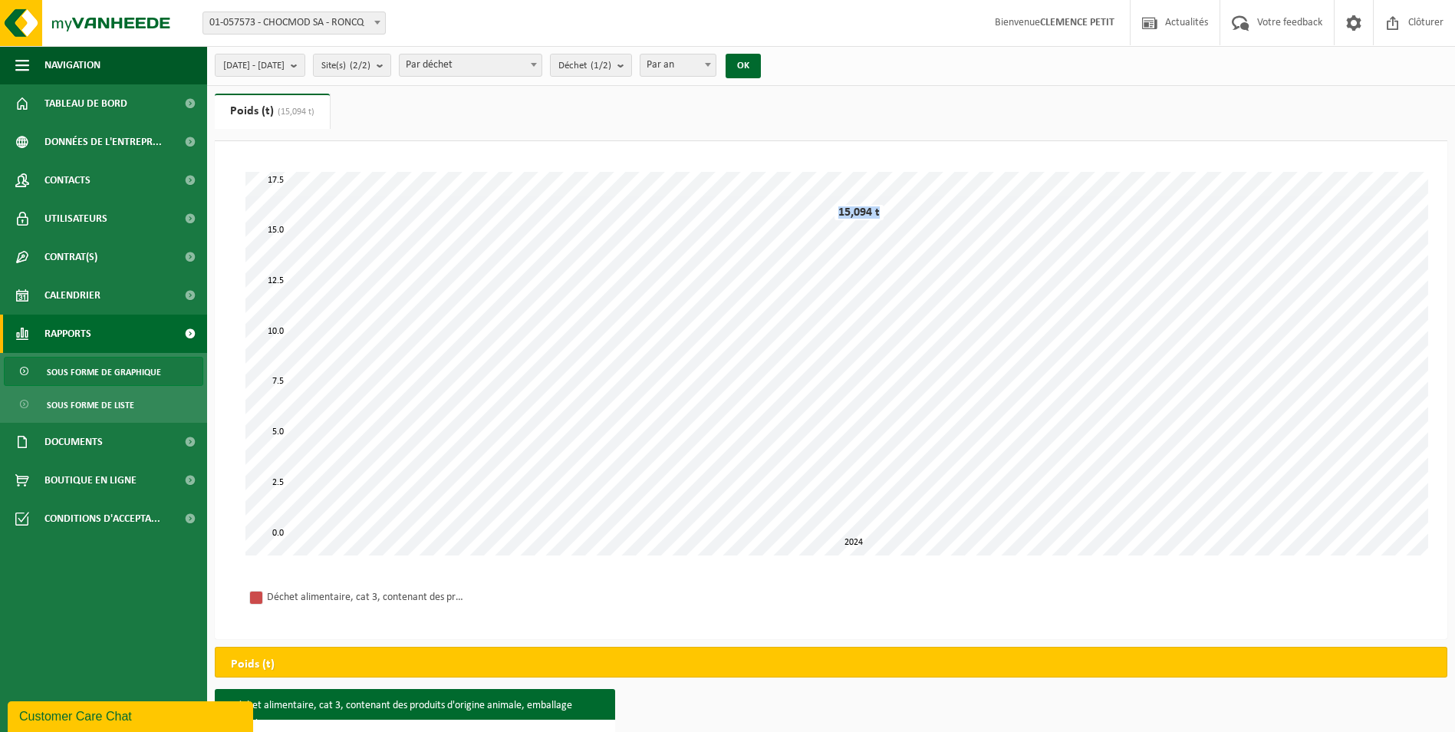
drag, startPoint x: 838, startPoint y: 211, endPoint x: 883, endPoint y: 215, distance: 44.6
click at [883, 215] on div "15,094 t" at bounding box center [858, 212] width 49 height 15
copy div "15,094 t"
click at [285, 64] on span "[DATE] - [DATE]" at bounding box center [253, 65] width 61 height 23
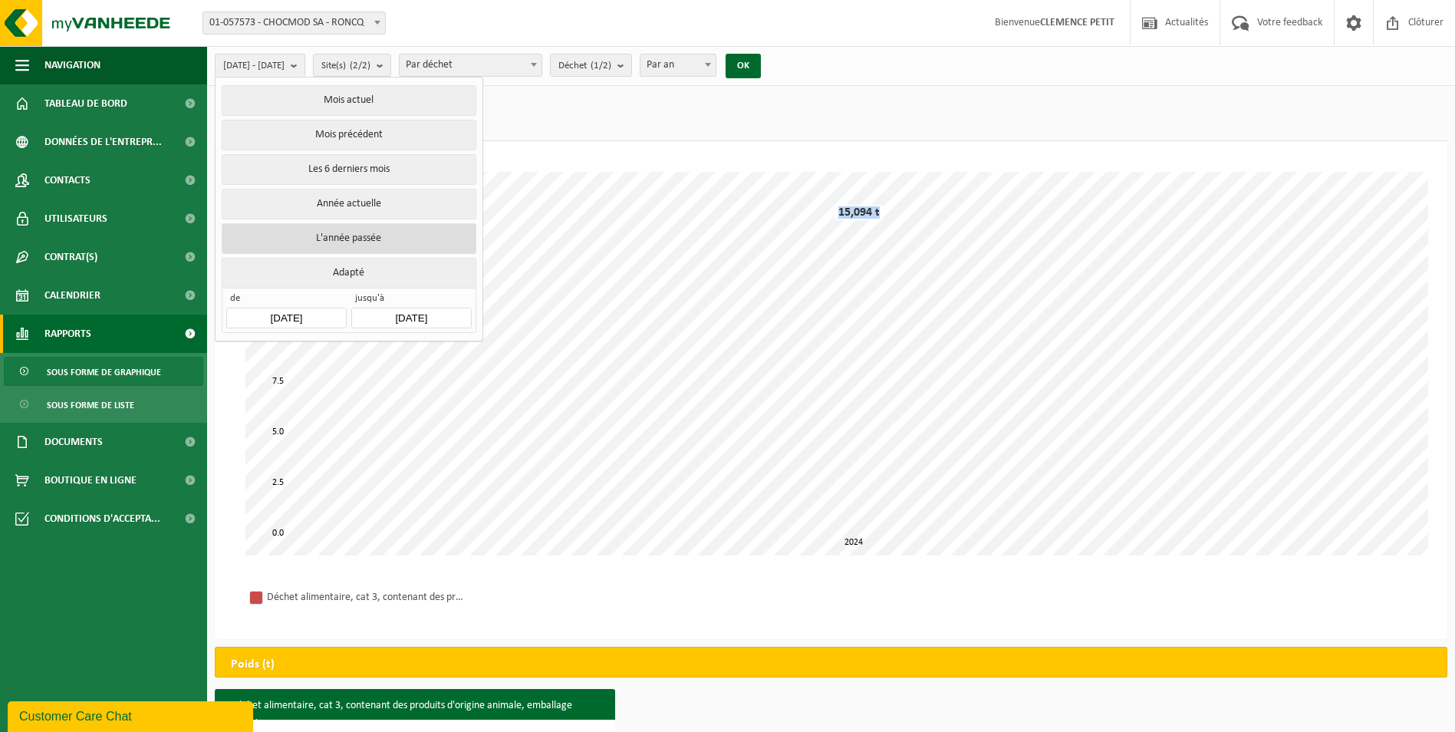
click at [367, 235] on button "L'année passée" at bounding box center [349, 238] width 254 height 31
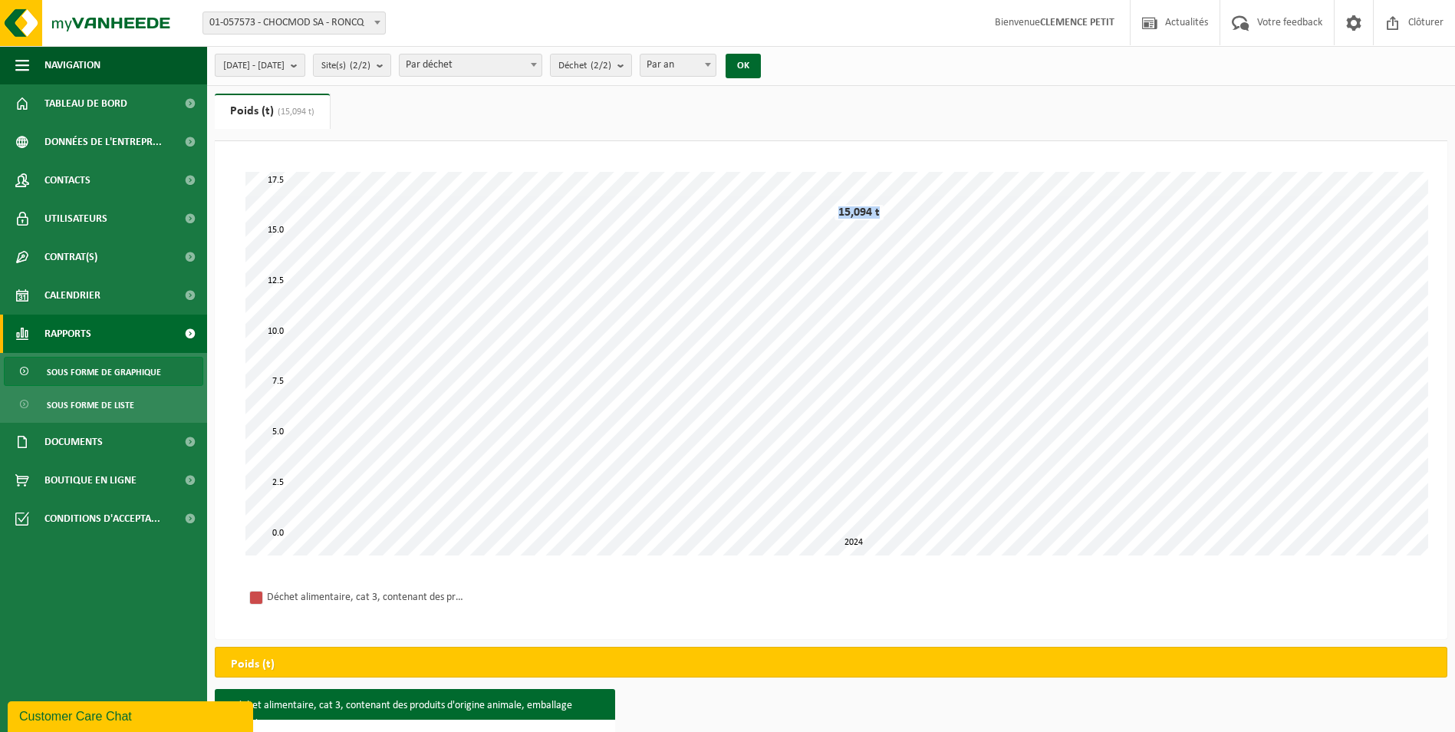
click at [304, 65] on b "submit" at bounding box center [298, 64] width 14 height 21
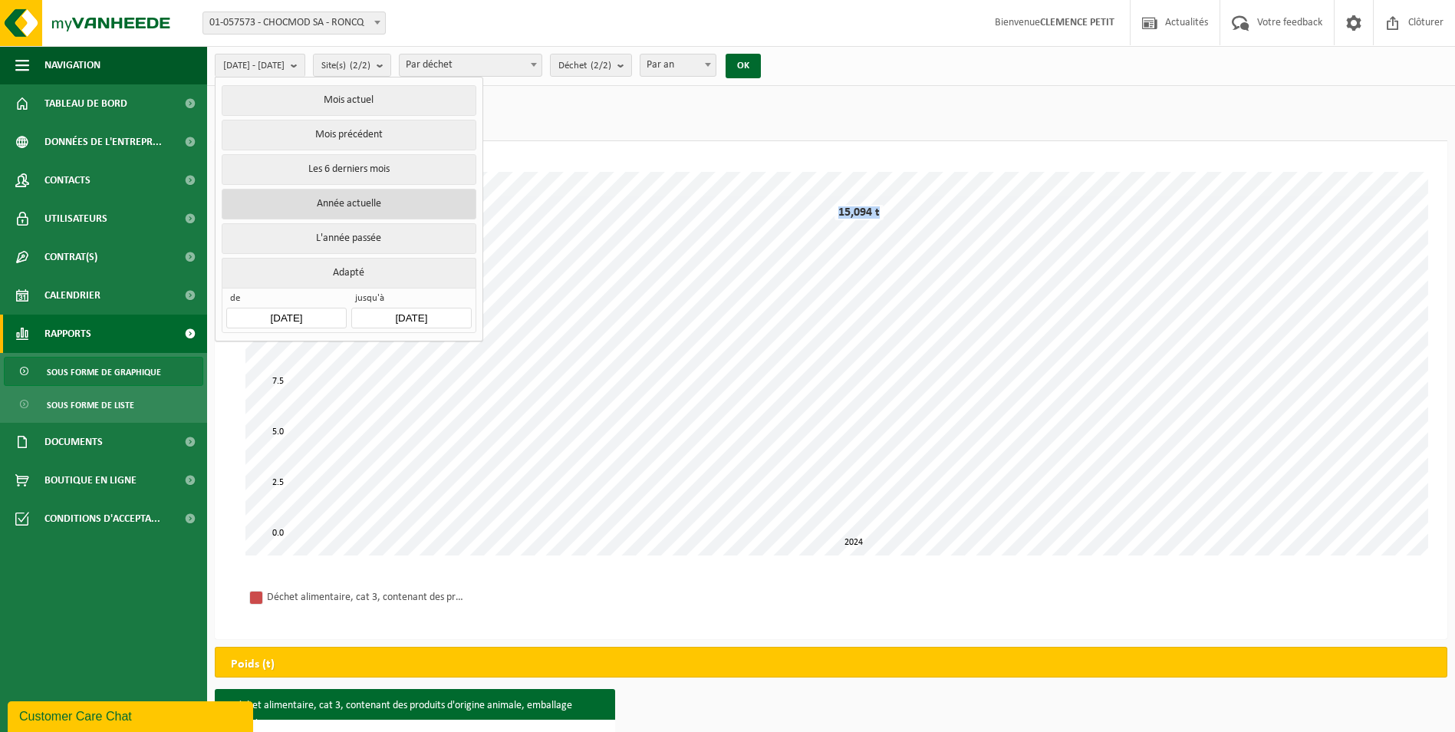
click at [365, 197] on button "Année actuelle" at bounding box center [349, 204] width 254 height 31
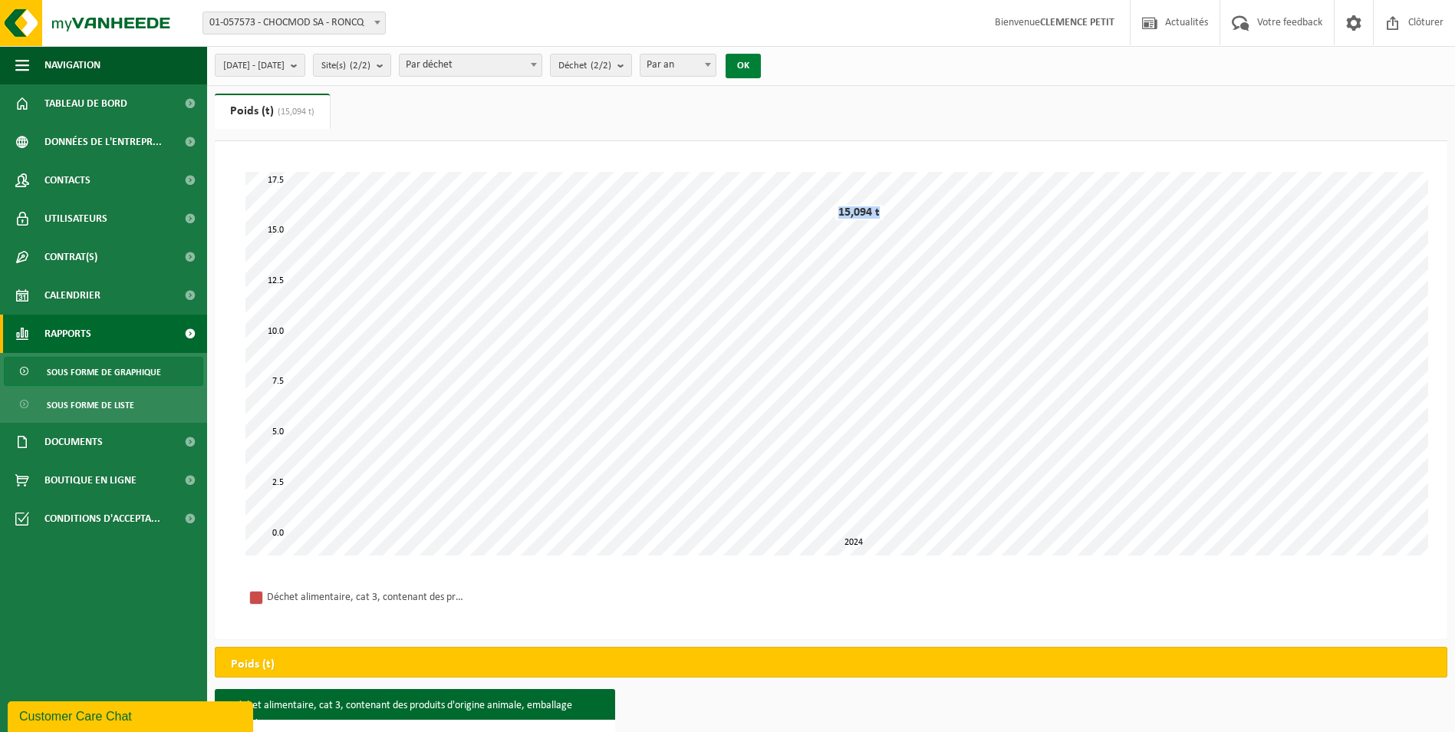
click at [761, 64] on button "OK" at bounding box center [742, 66] width 35 height 25
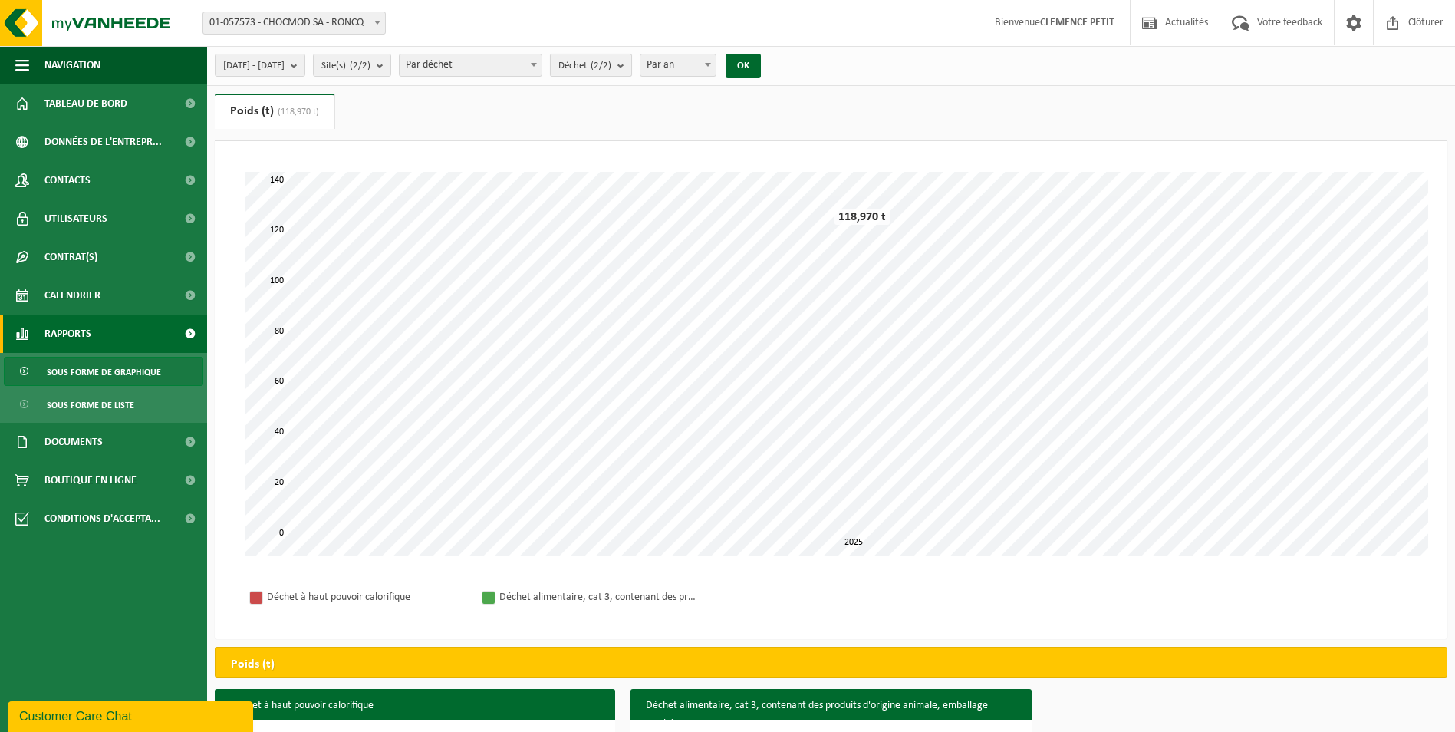
click at [611, 63] on count "(2/2)" at bounding box center [600, 66] width 21 height 10
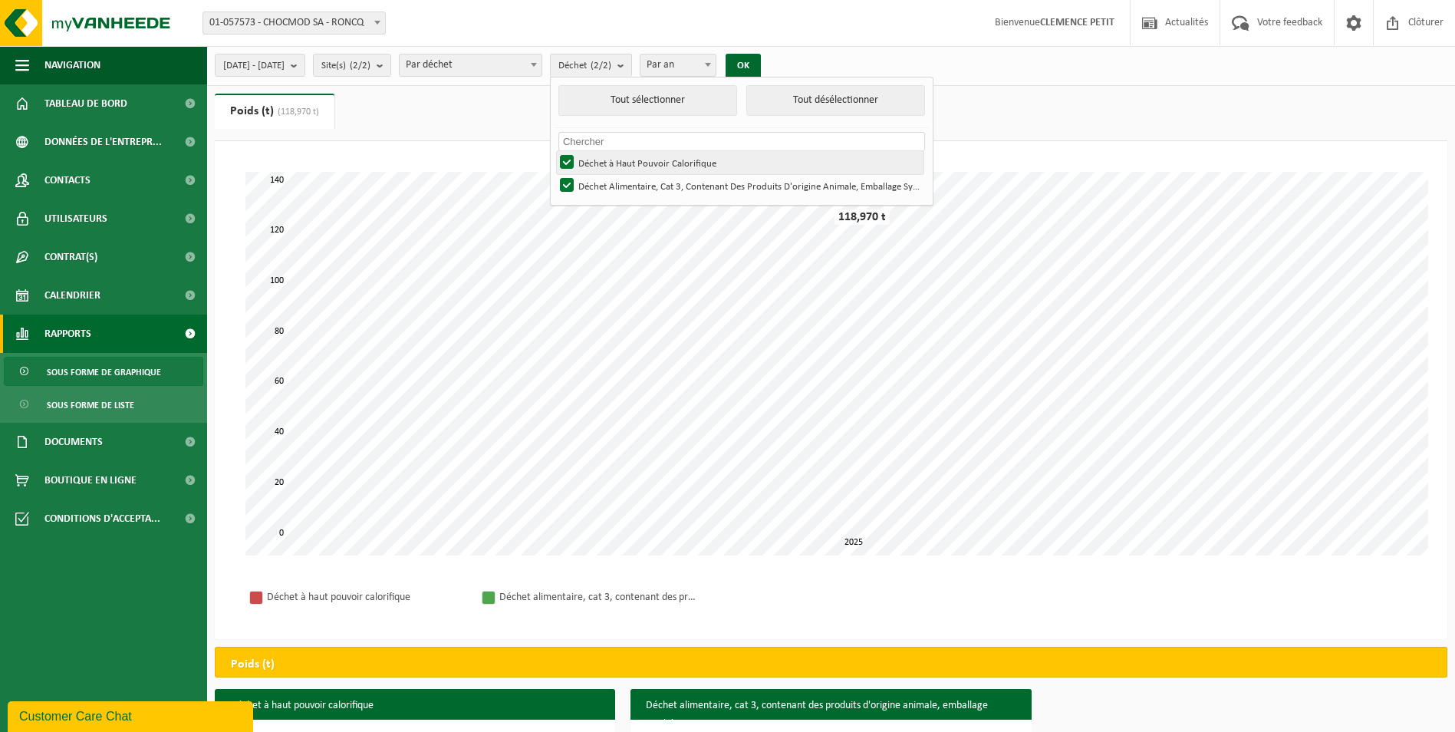
click at [609, 159] on label "Déchet à Haut Pouvoir Calorifique" at bounding box center [740, 162] width 367 height 23
click at [554, 151] on input "Déchet à Haut Pouvoir Calorifique" at bounding box center [554, 150] width 1 height 1
checkbox input "false"
click at [761, 58] on button "OK" at bounding box center [742, 66] width 35 height 25
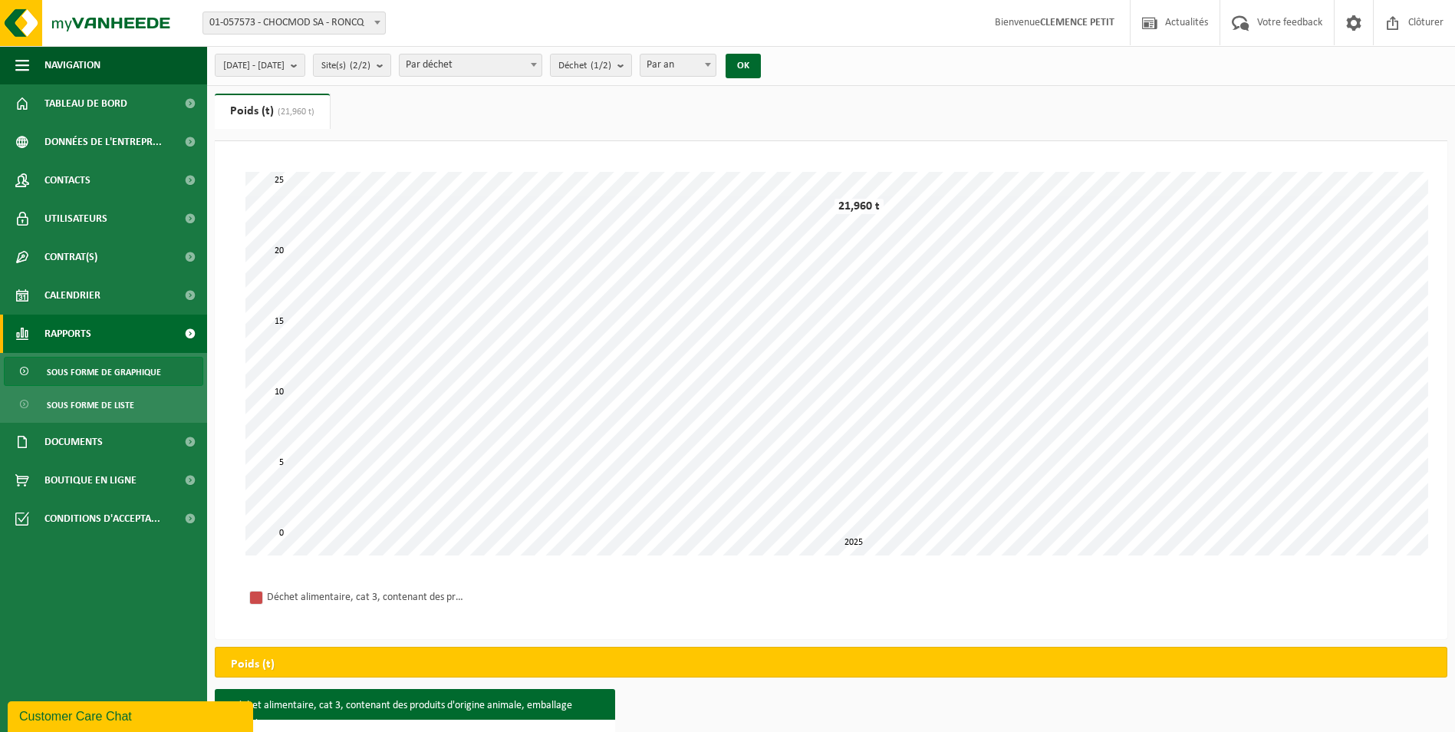
click at [715, 61] on span "Par an" at bounding box center [677, 64] width 75 height 21
click at [761, 61] on button "OK" at bounding box center [742, 66] width 35 height 25
click at [715, 67] on span "Par mois" at bounding box center [677, 64] width 75 height 21
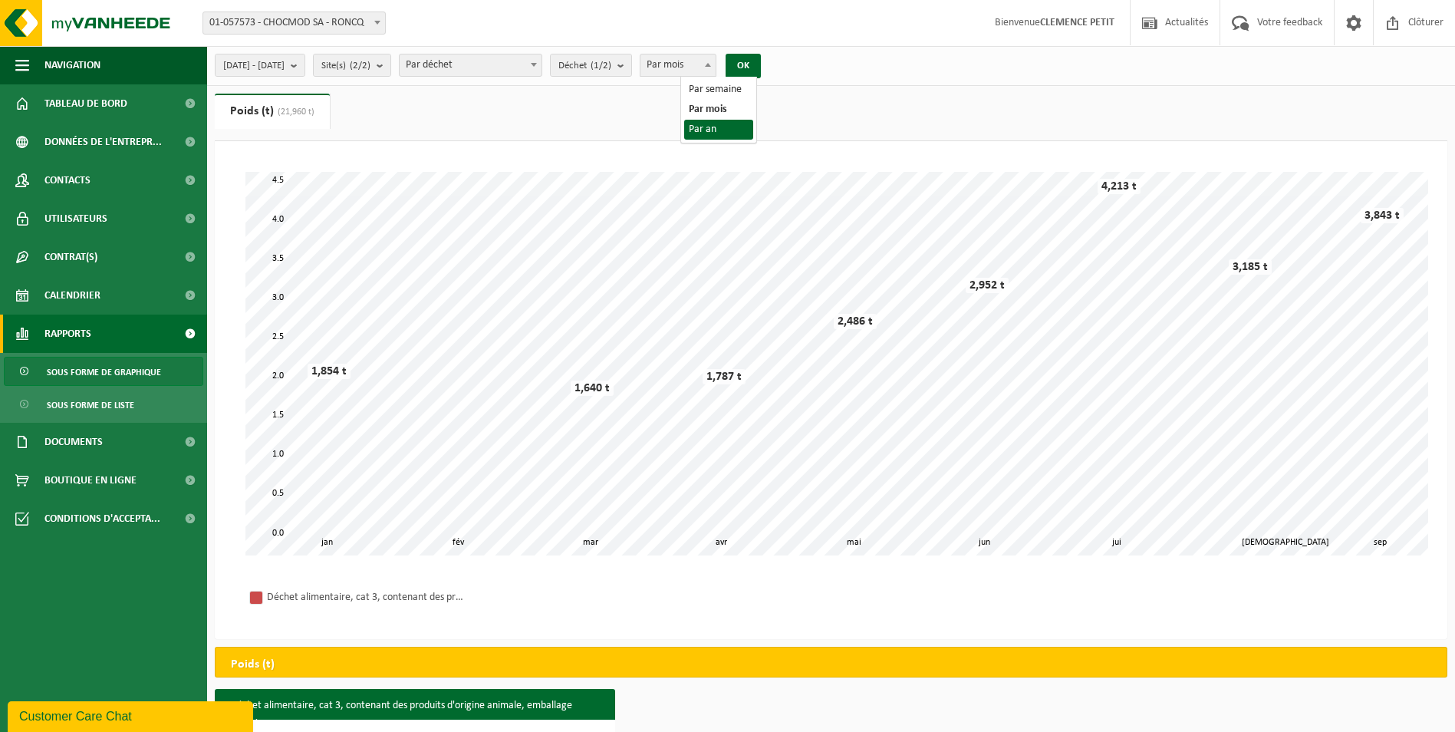
select select "3"
click at [761, 59] on button "OK" at bounding box center [742, 66] width 35 height 25
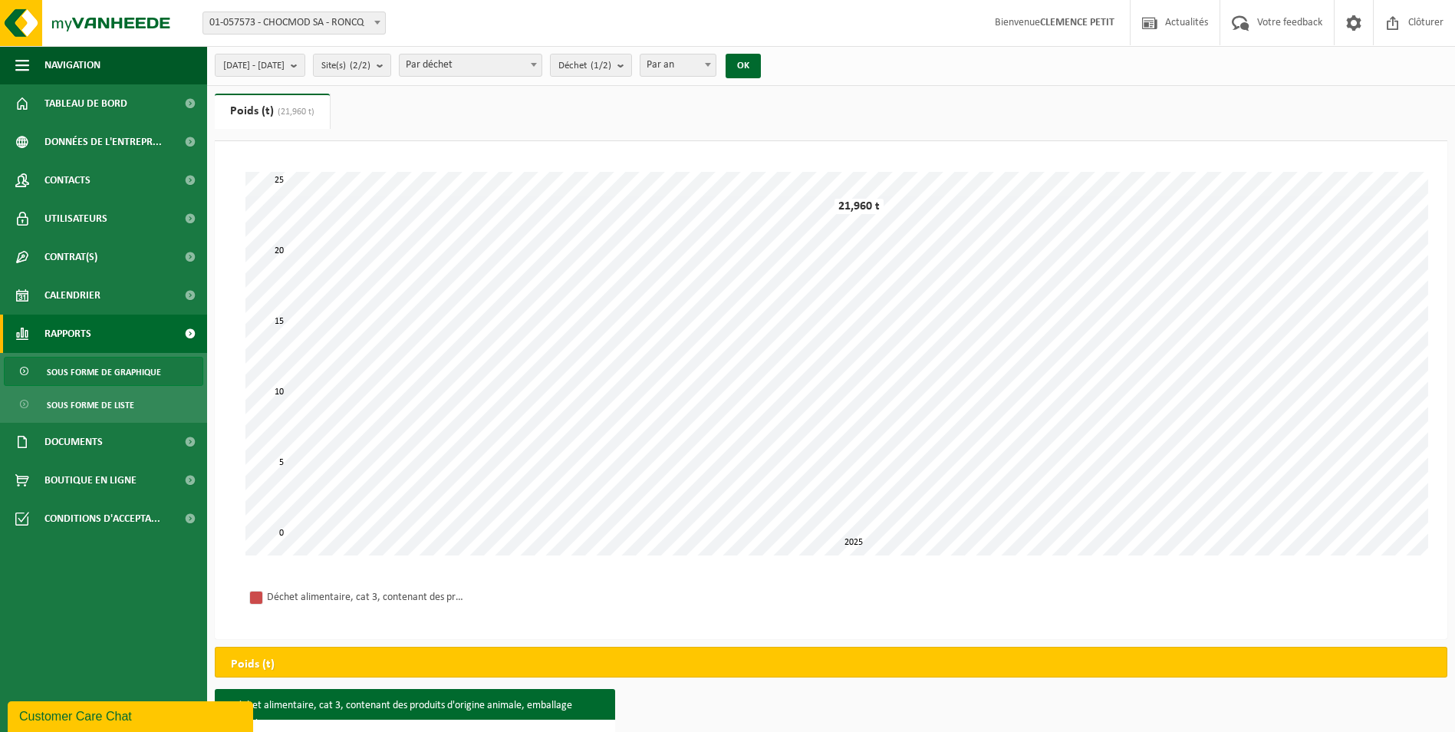
click at [841, 205] on div "0 5 25 10 15 20 2025 21,960 t" at bounding box center [830, 363] width 1171 height 383
click at [892, 202] on div "0 5 25 10 15 20 2025 21,960 t" at bounding box center [830, 363] width 1171 height 383
click at [877, 206] on div "21,960 t" at bounding box center [858, 206] width 49 height 15
drag, startPoint x: 836, startPoint y: 202, endPoint x: 854, endPoint y: 204, distance: 18.5
click at [854, 204] on div "21,960 t" at bounding box center [858, 206] width 49 height 15
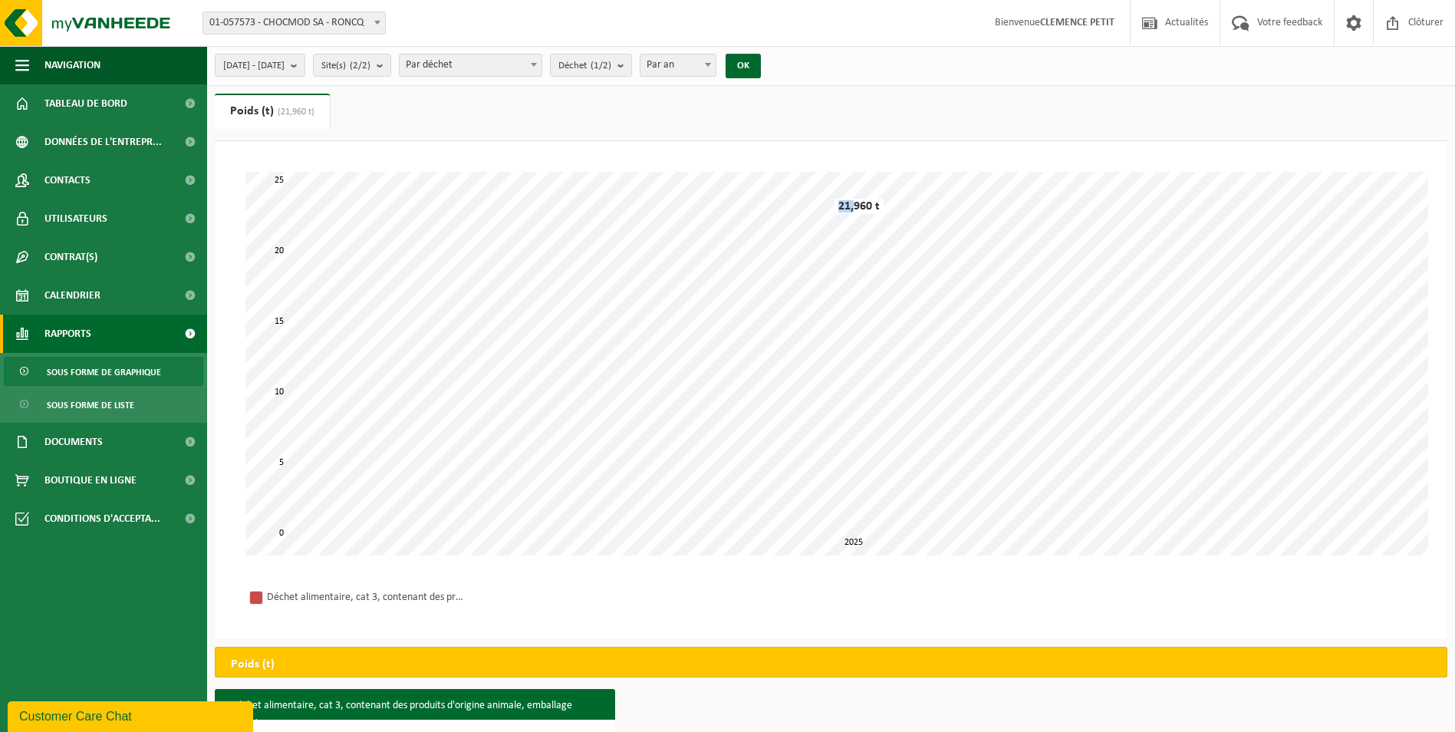
drag, startPoint x: 854, startPoint y: 204, endPoint x: 840, endPoint y: 202, distance: 14.8
click at [847, 202] on div "21,960 t" at bounding box center [858, 206] width 49 height 15
click at [891, 206] on div "0 5 25 10 15 20 2025 21,960 t" at bounding box center [830, 363] width 1171 height 383
drag, startPoint x: 880, startPoint y: 206, endPoint x: 852, endPoint y: 203, distance: 28.5
click at [872, 202] on div "21,960 t" at bounding box center [858, 206] width 49 height 15
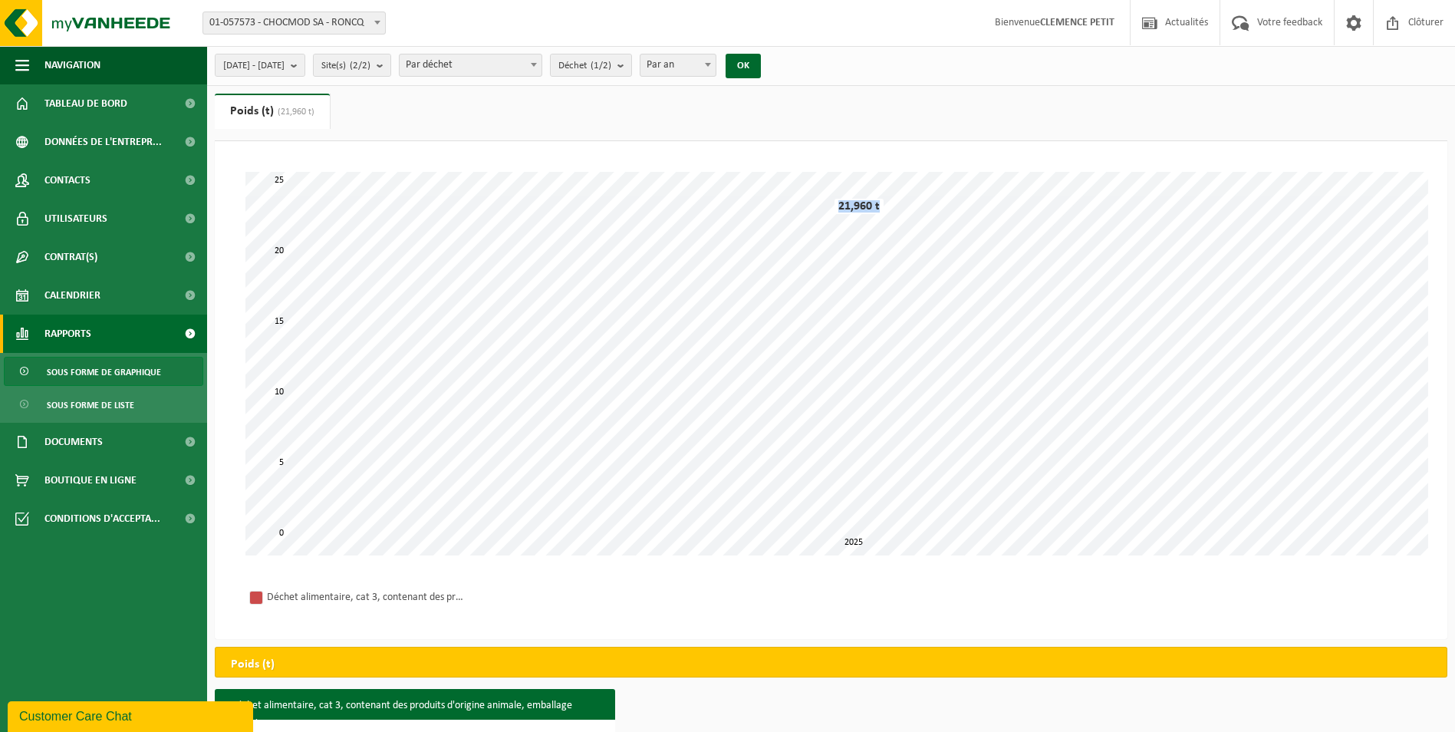
drag, startPoint x: 841, startPoint y: 201, endPoint x: 880, endPoint y: 206, distance: 38.7
click at [880, 206] on div "21,960 t" at bounding box center [858, 206] width 49 height 15
copy div "21,960 t"
